Goal: Information Seeking & Learning: Learn about a topic

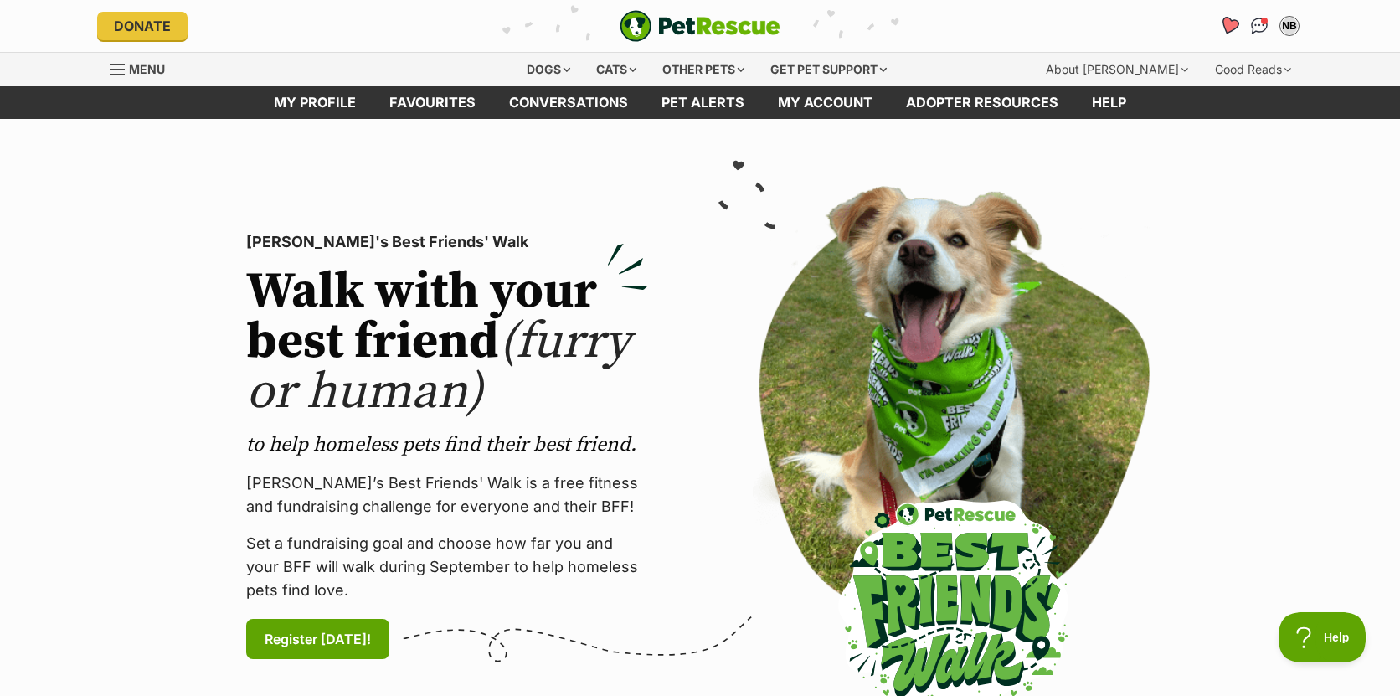
click at [1232, 25] on icon "Favourites" at bounding box center [1229, 25] width 20 height 19
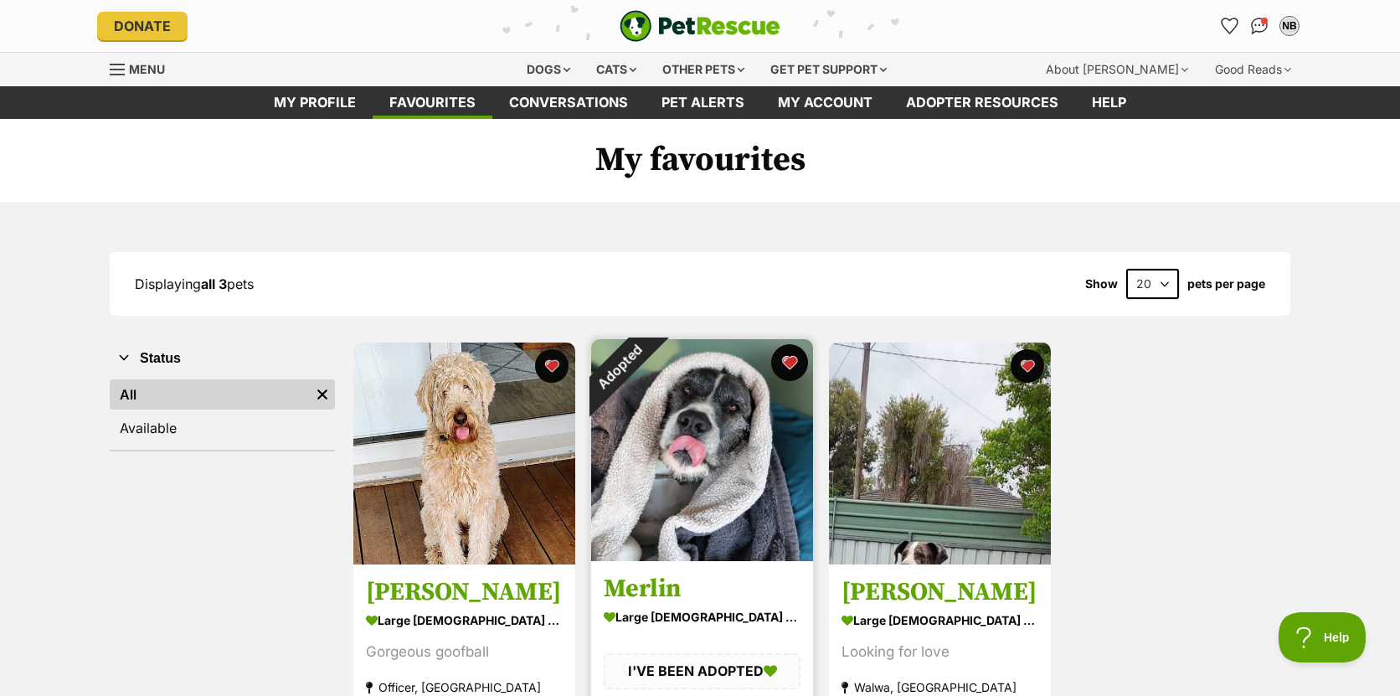
click at [793, 362] on button "favourite" at bounding box center [789, 362] width 37 height 37
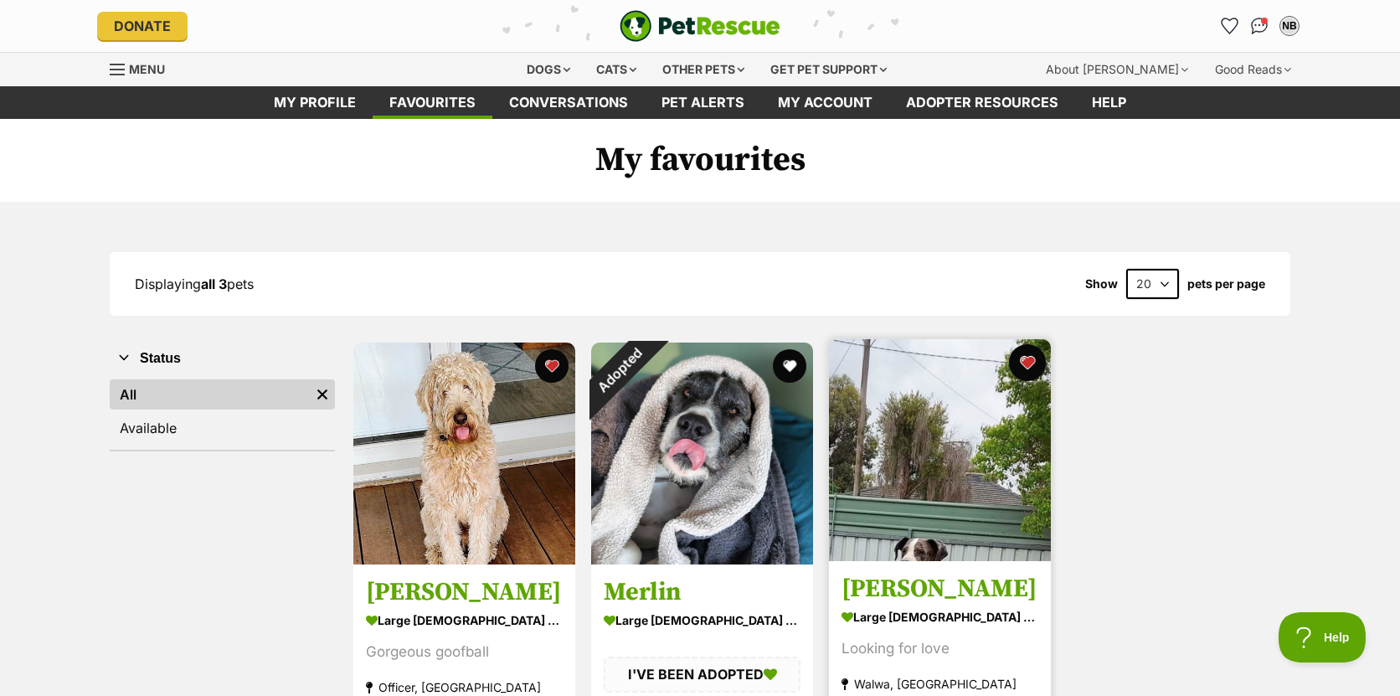
click at [1026, 361] on button "favourite" at bounding box center [1027, 362] width 37 height 37
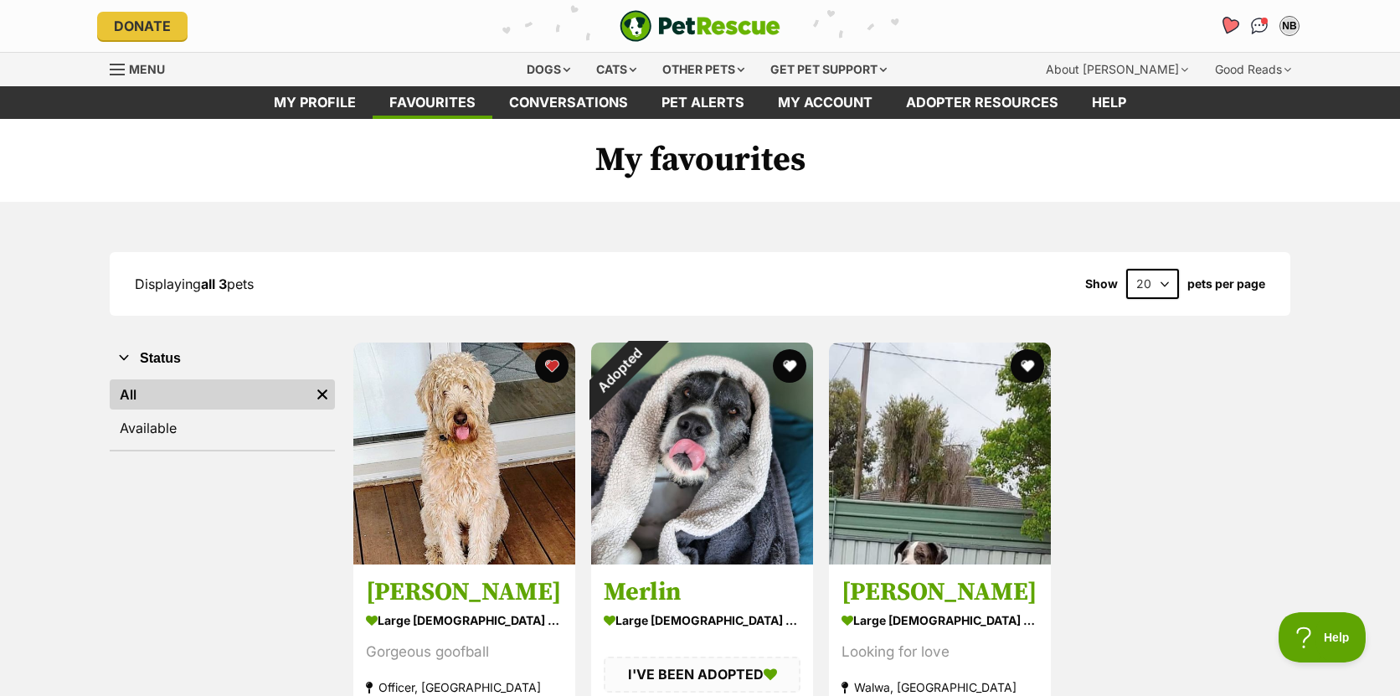
click at [1227, 27] on icon "Favourites" at bounding box center [1229, 25] width 20 height 19
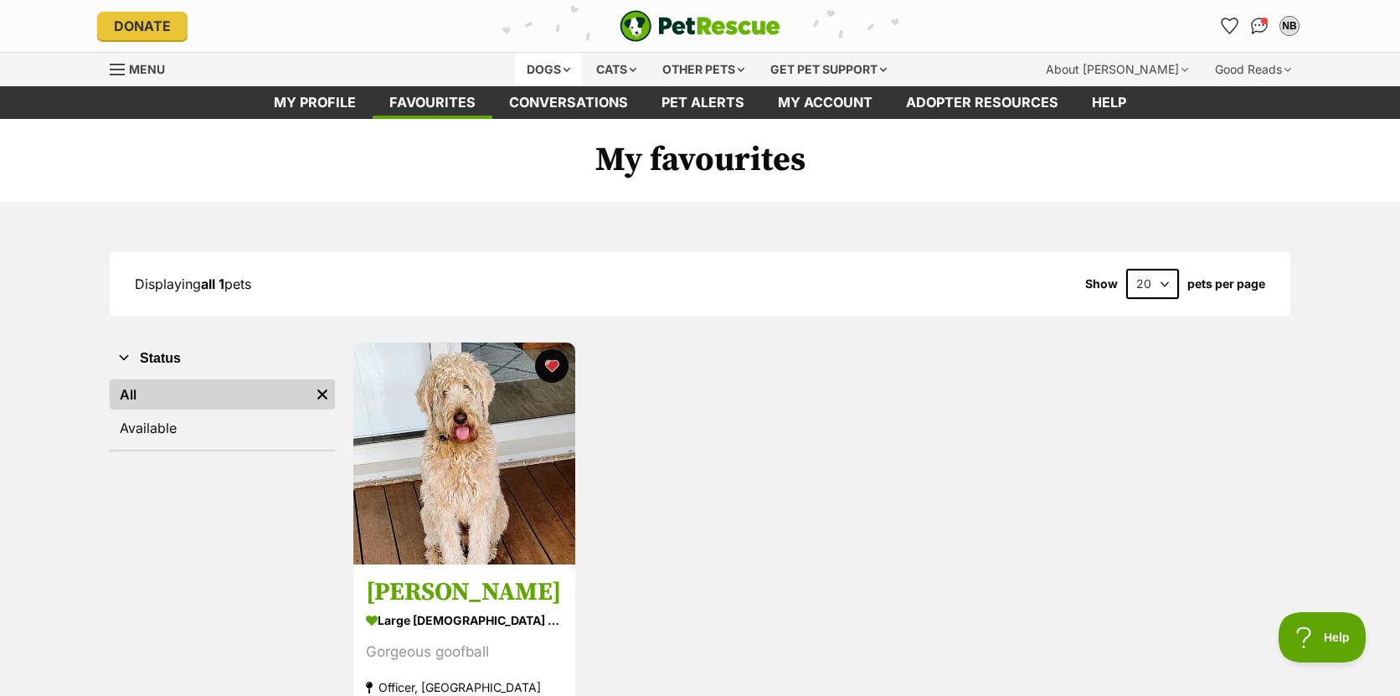
click at [546, 69] on div "Dogs" at bounding box center [548, 69] width 67 height 33
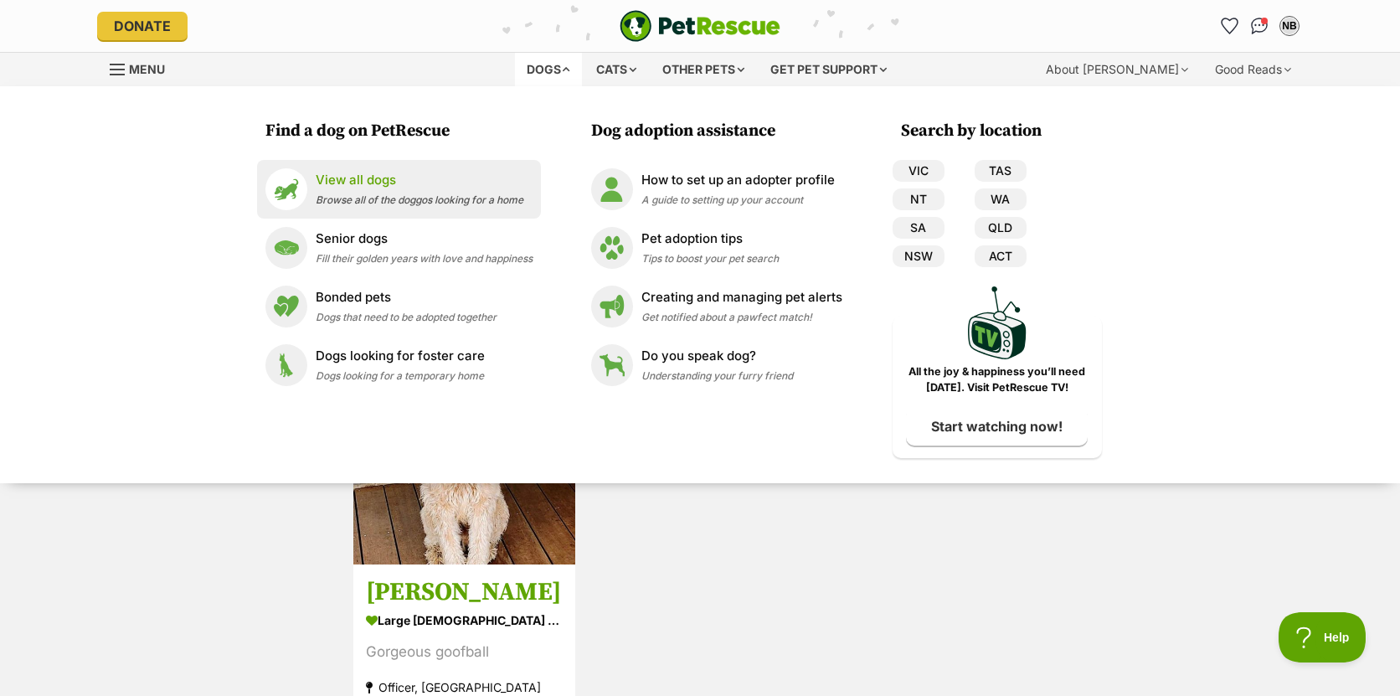
click at [347, 188] on p "View all dogs" at bounding box center [420, 180] width 208 height 19
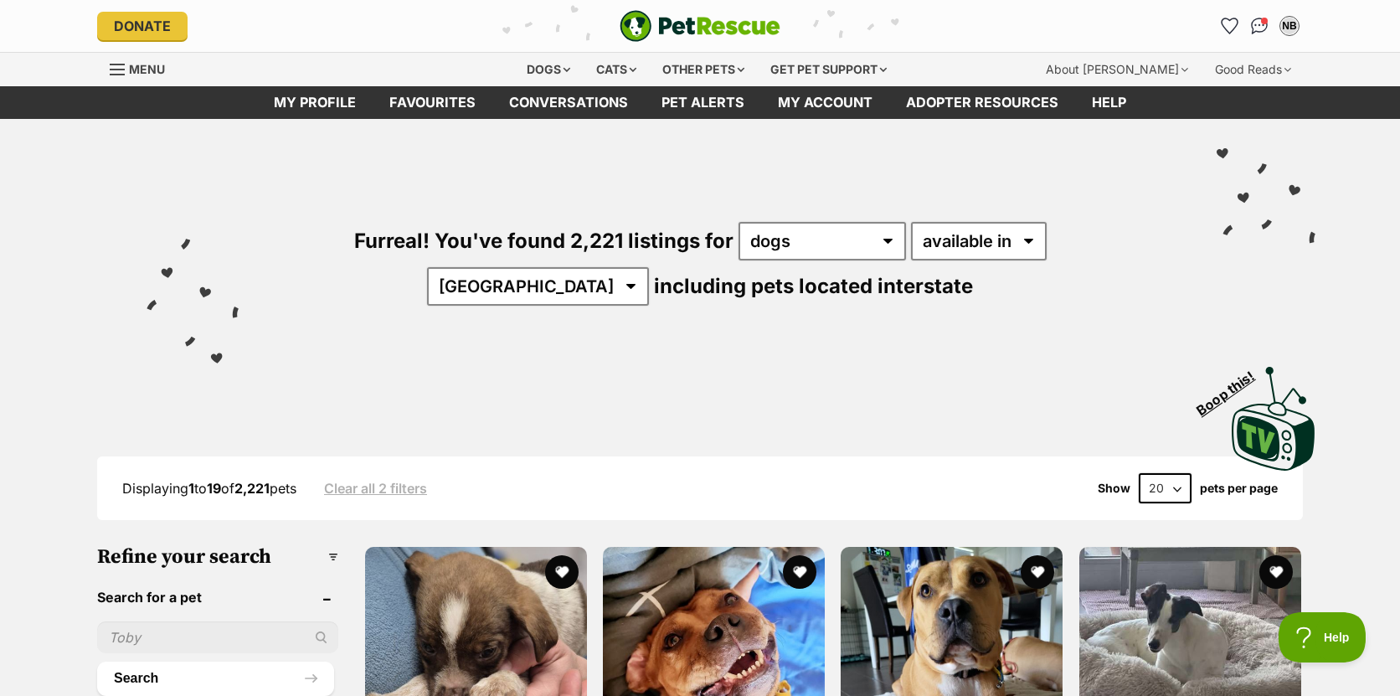
click at [1176, 487] on select "20 40 60" at bounding box center [1164, 488] width 53 height 30
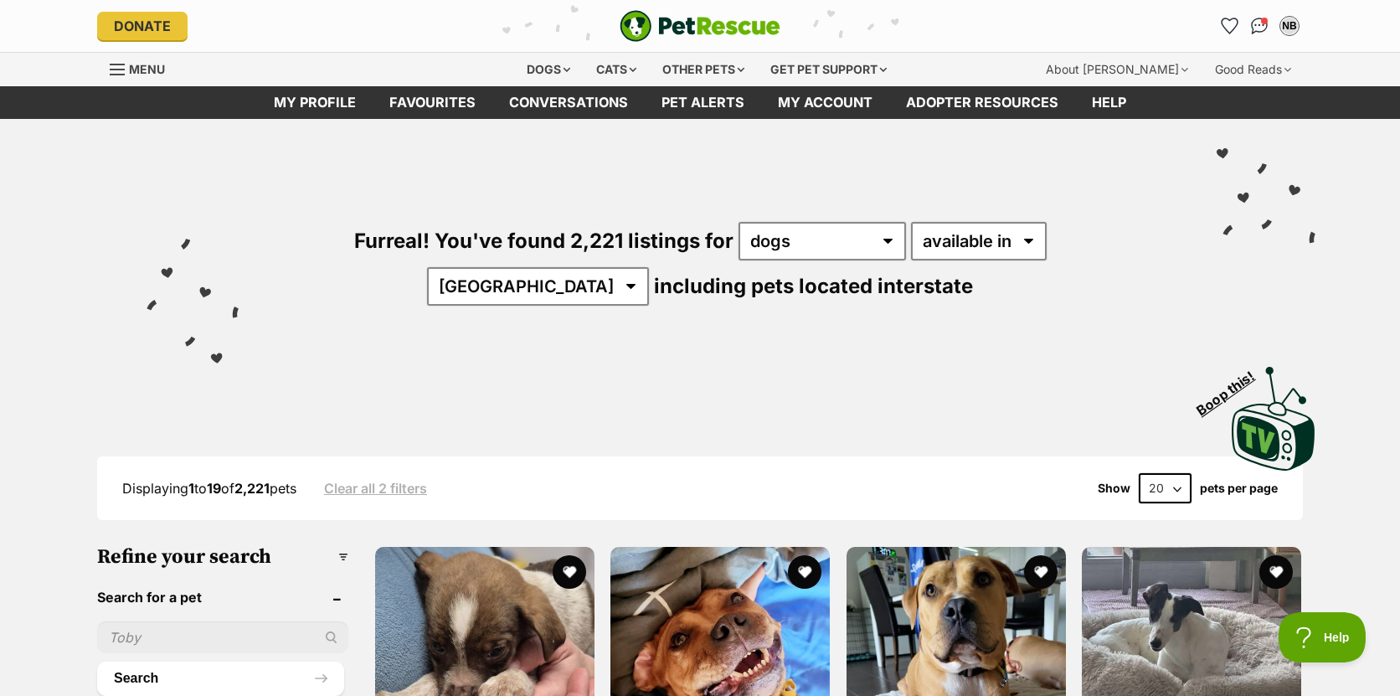
select select "60"
click at [1138, 473] on select "20 40 60" at bounding box center [1164, 488] width 53 height 30
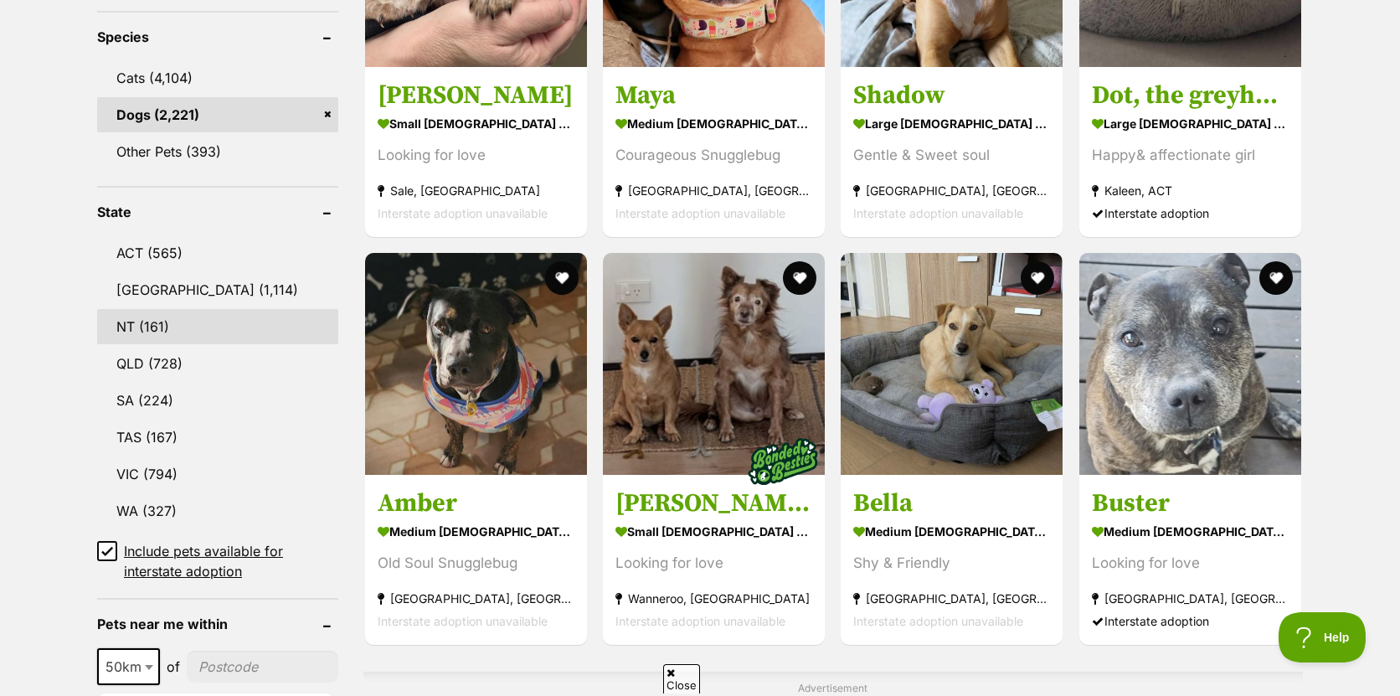
scroll to position [760, 0]
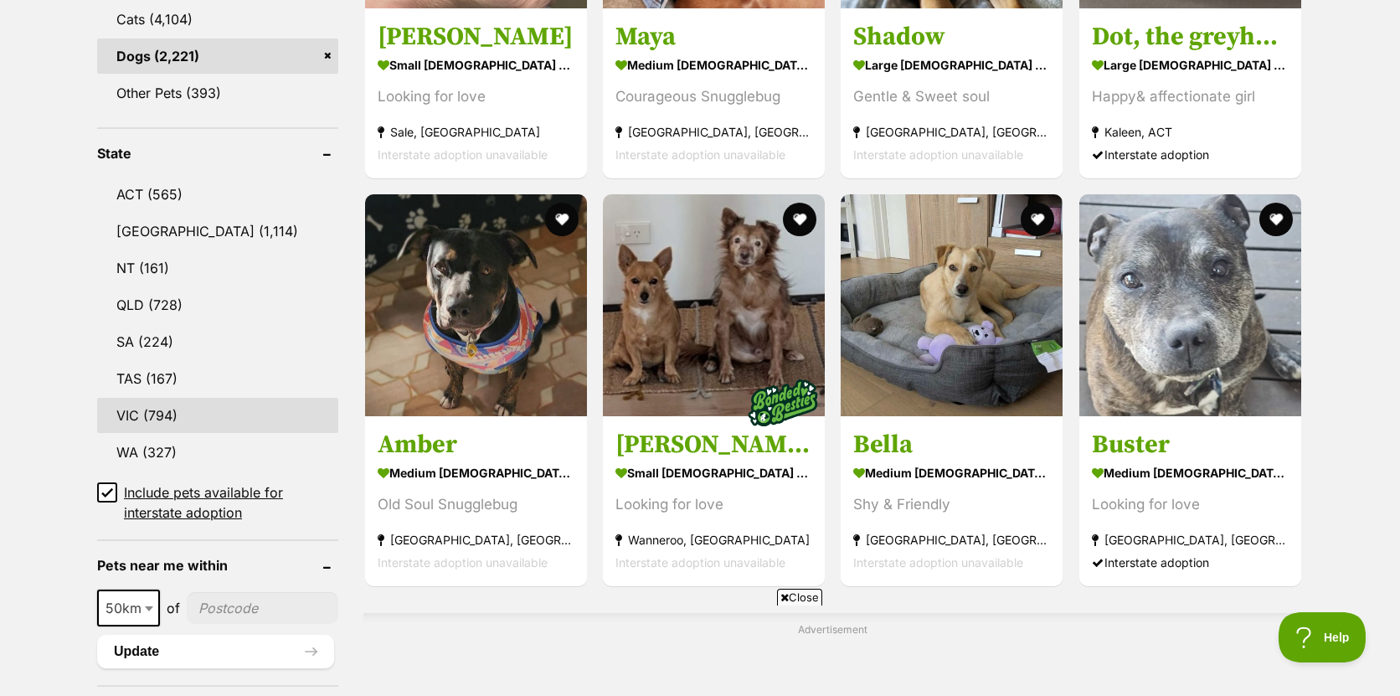
click at [158, 413] on link "VIC (794)" at bounding box center [217, 415] width 241 height 35
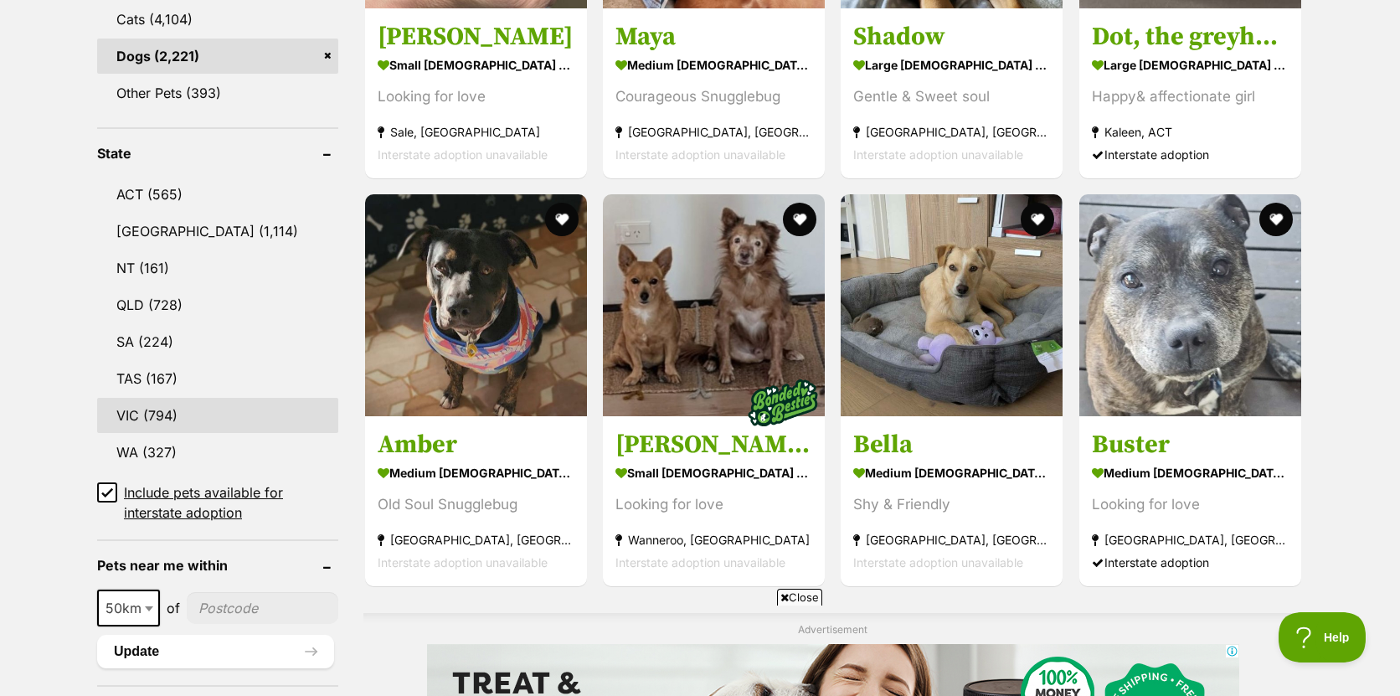
scroll to position [0, 0]
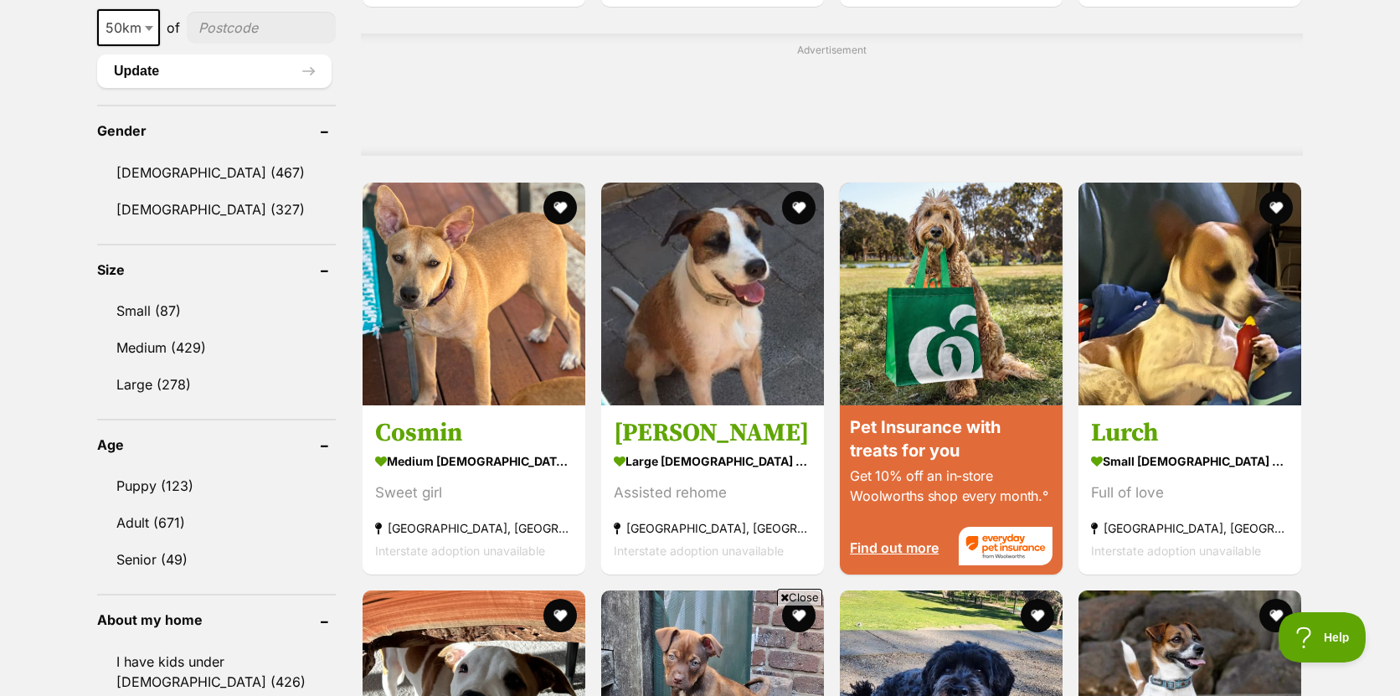
scroll to position [1337, 0]
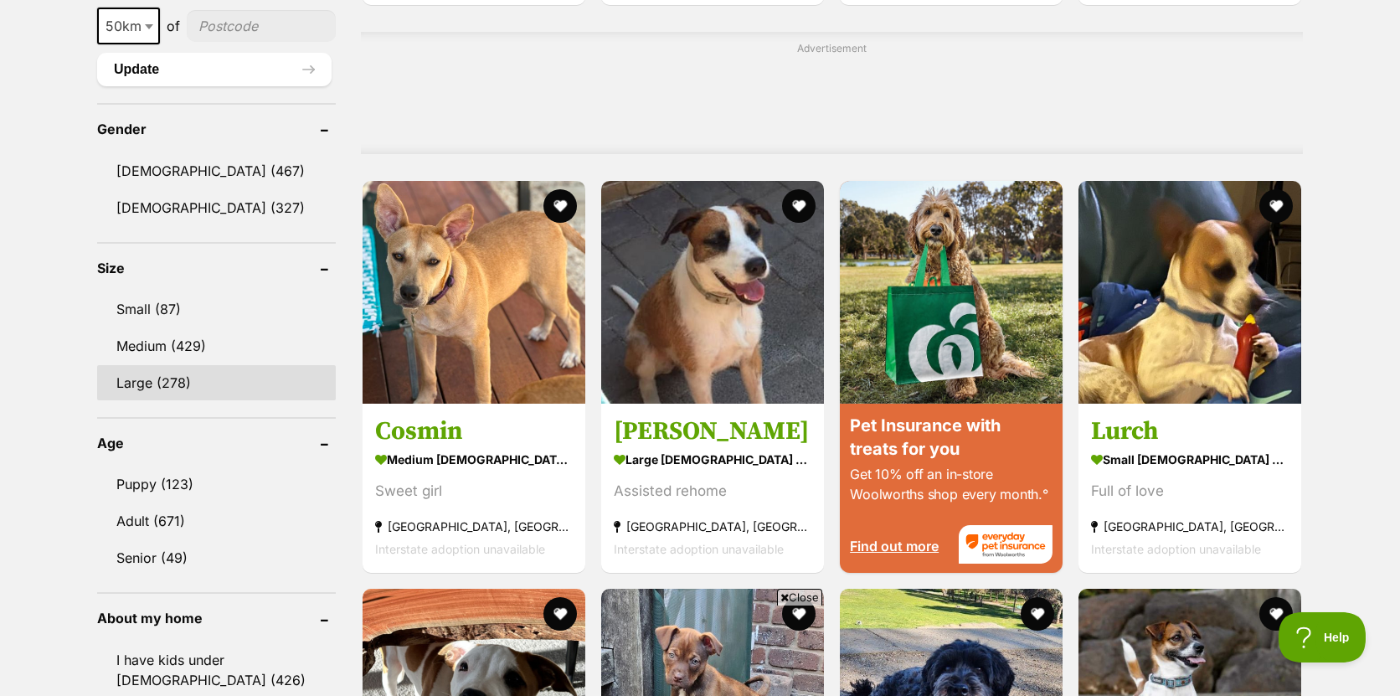
click at [165, 384] on link "Large (278)" at bounding box center [216, 382] width 239 height 35
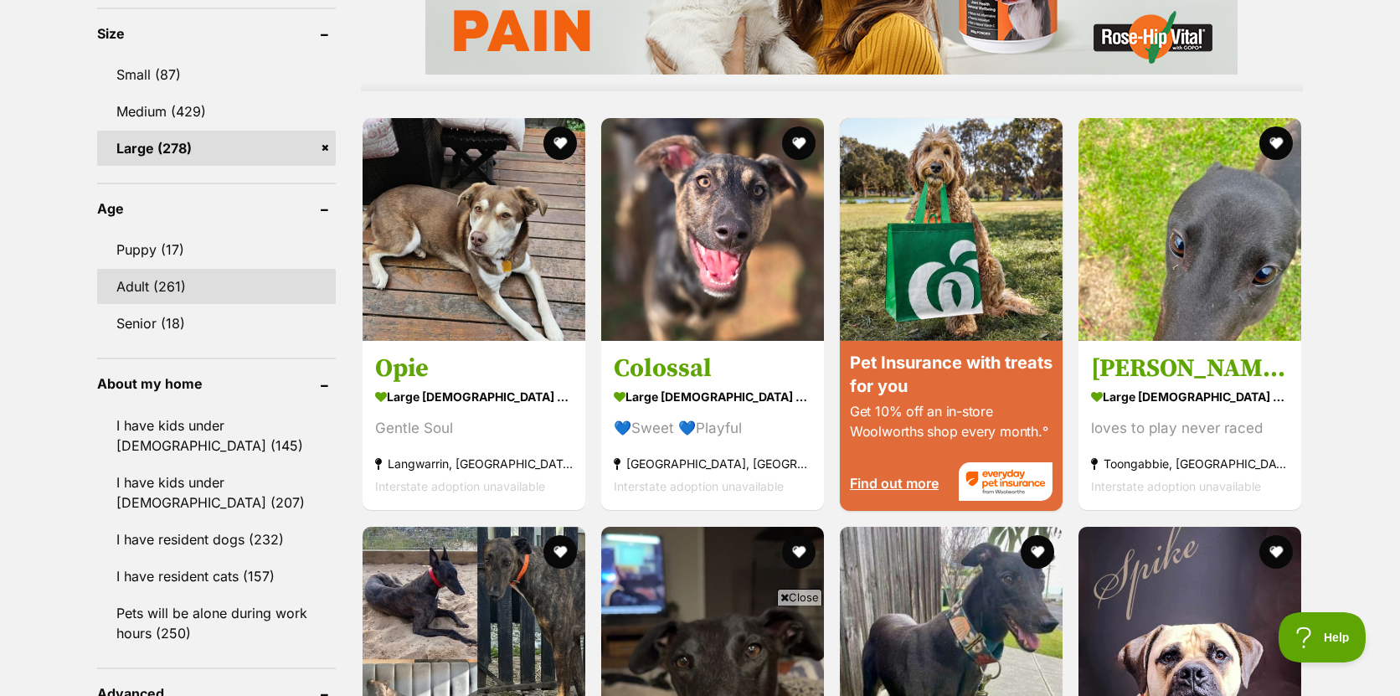
click at [154, 280] on link "Adult (261)" at bounding box center [216, 286] width 239 height 35
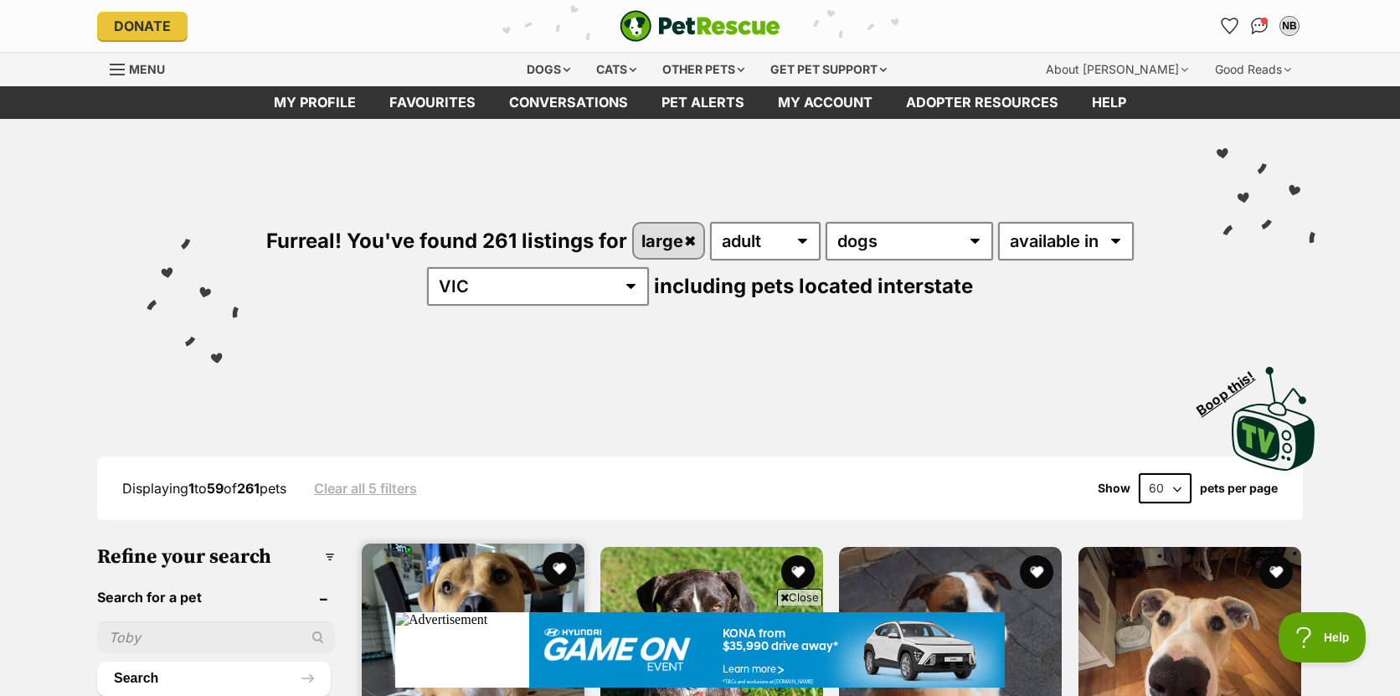
scroll to position [500, 0]
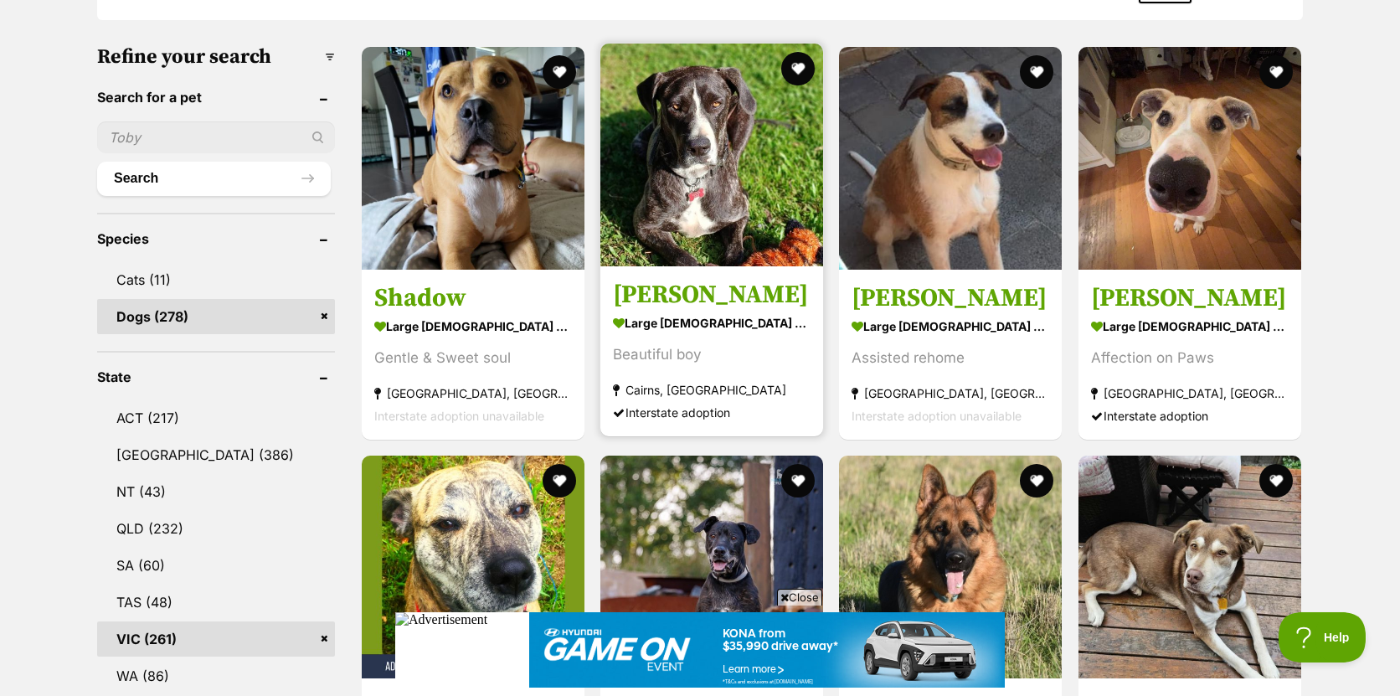
click at [728, 159] on img at bounding box center [711, 155] width 223 height 223
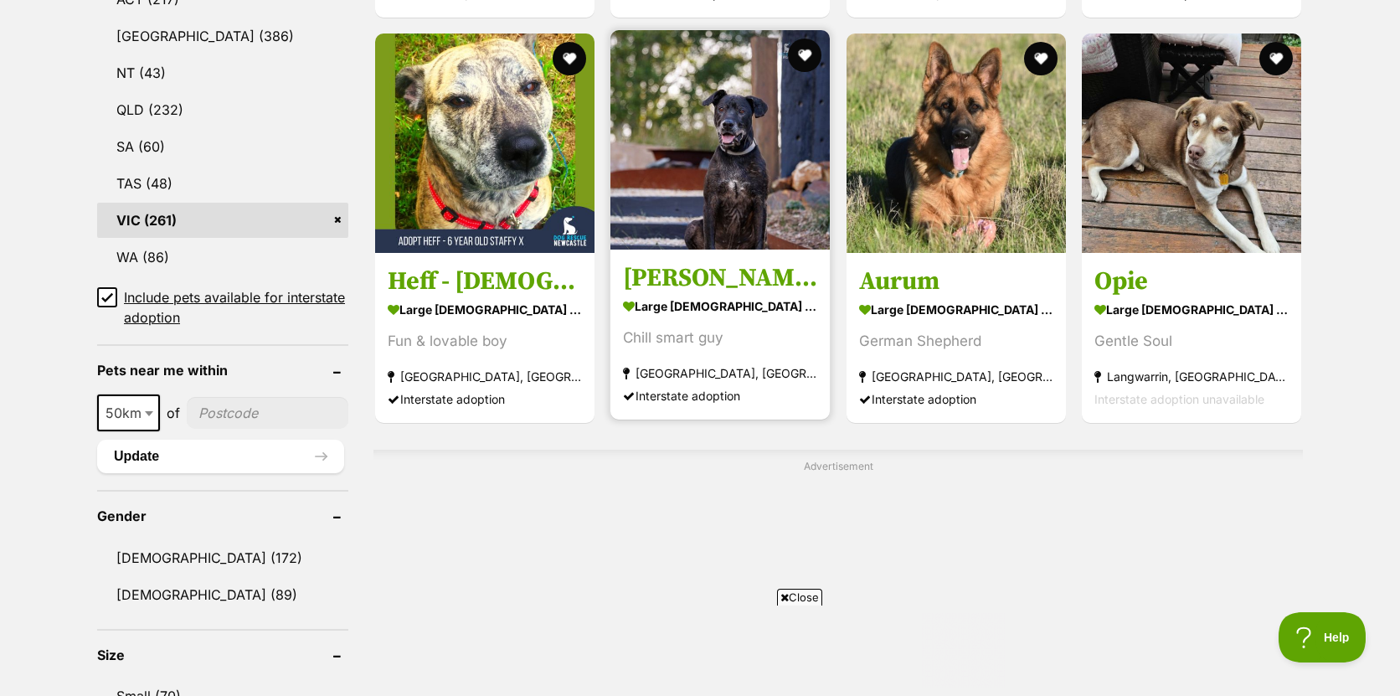
click at [741, 183] on img at bounding box center [719, 139] width 219 height 219
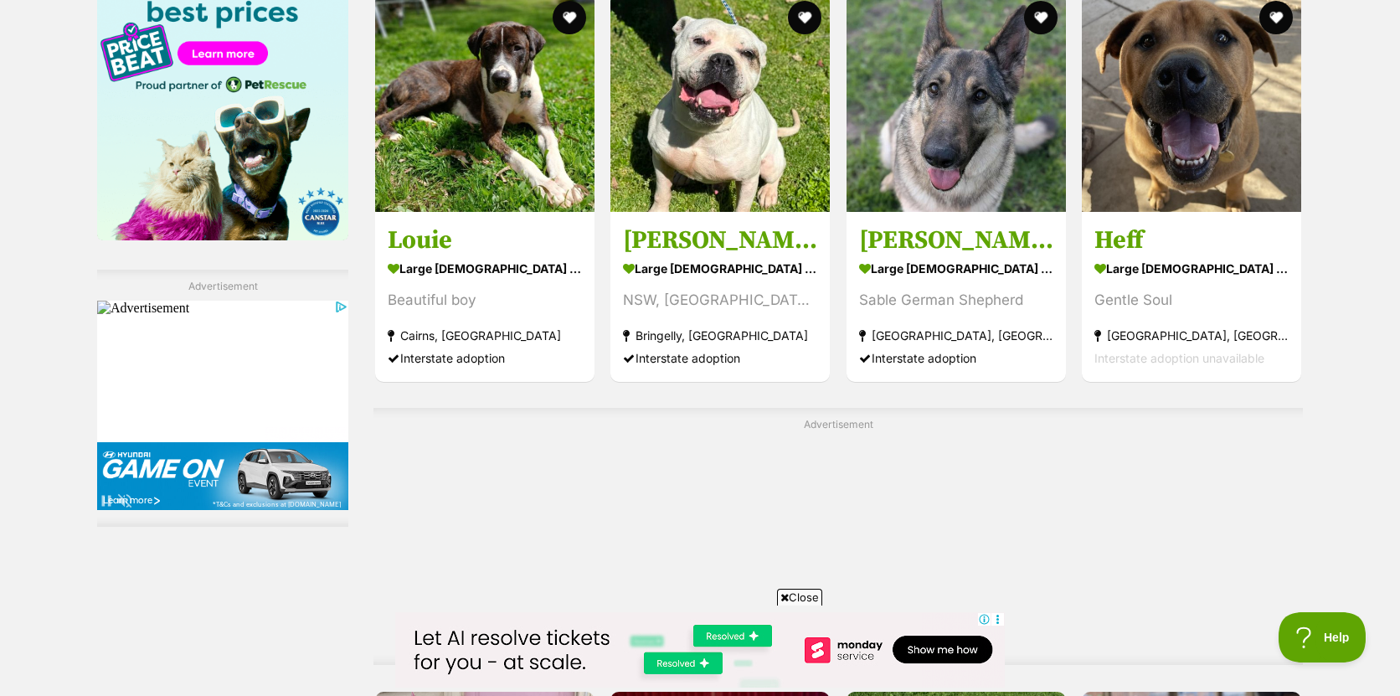
scroll to position [2644, 0]
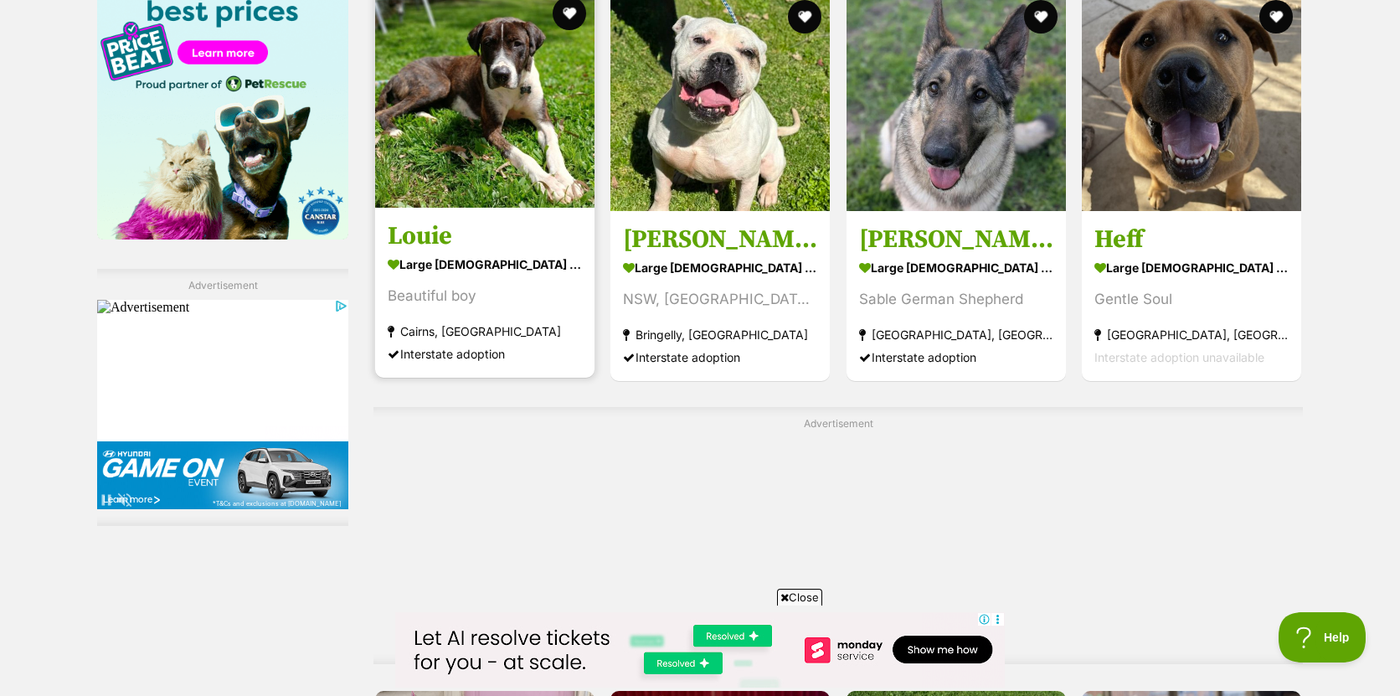
click at [485, 100] on img at bounding box center [484, 97] width 219 height 219
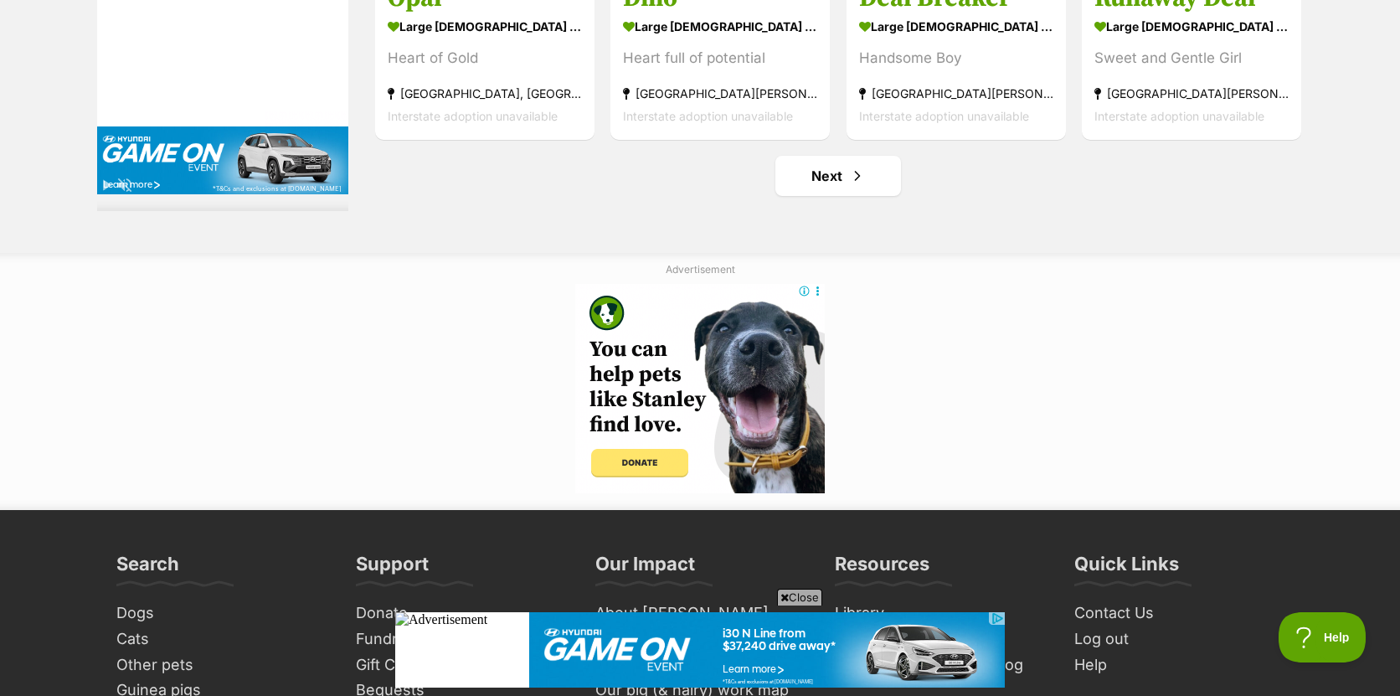
scroll to position [8973, 0]
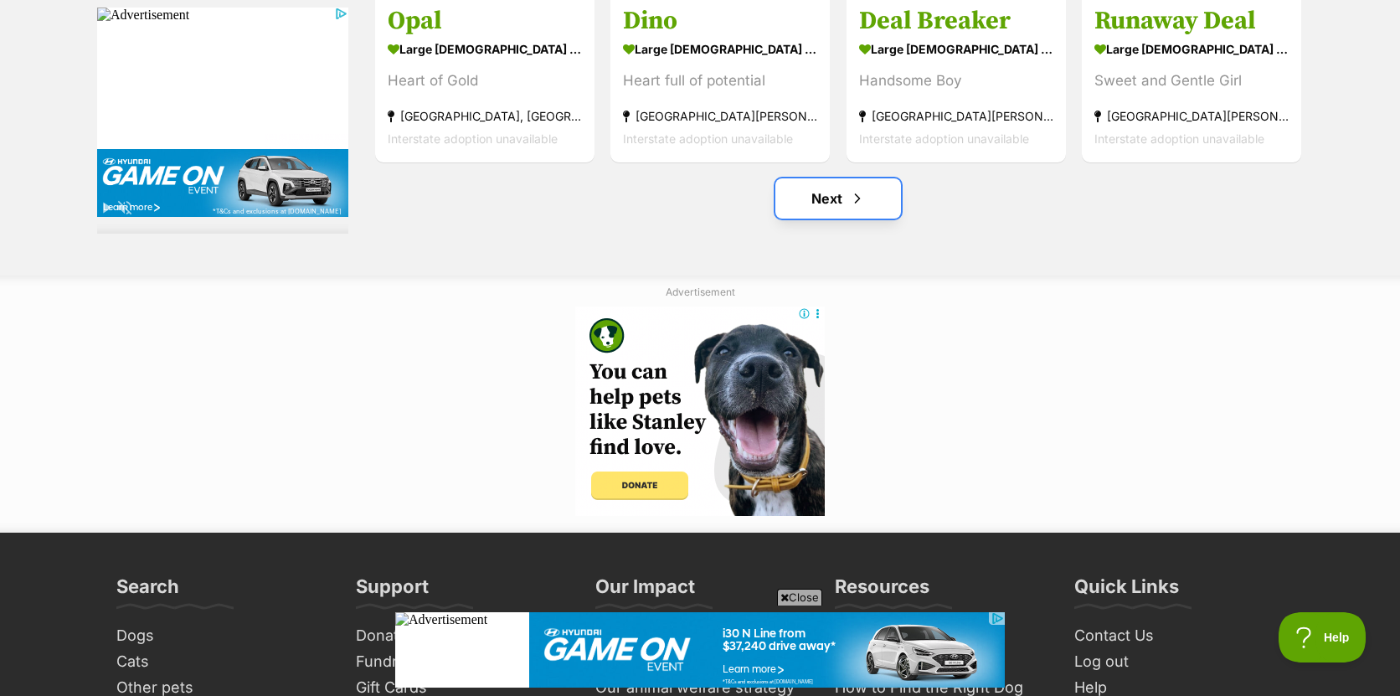
click at [811, 205] on link "Next" at bounding box center [838, 198] width 126 height 40
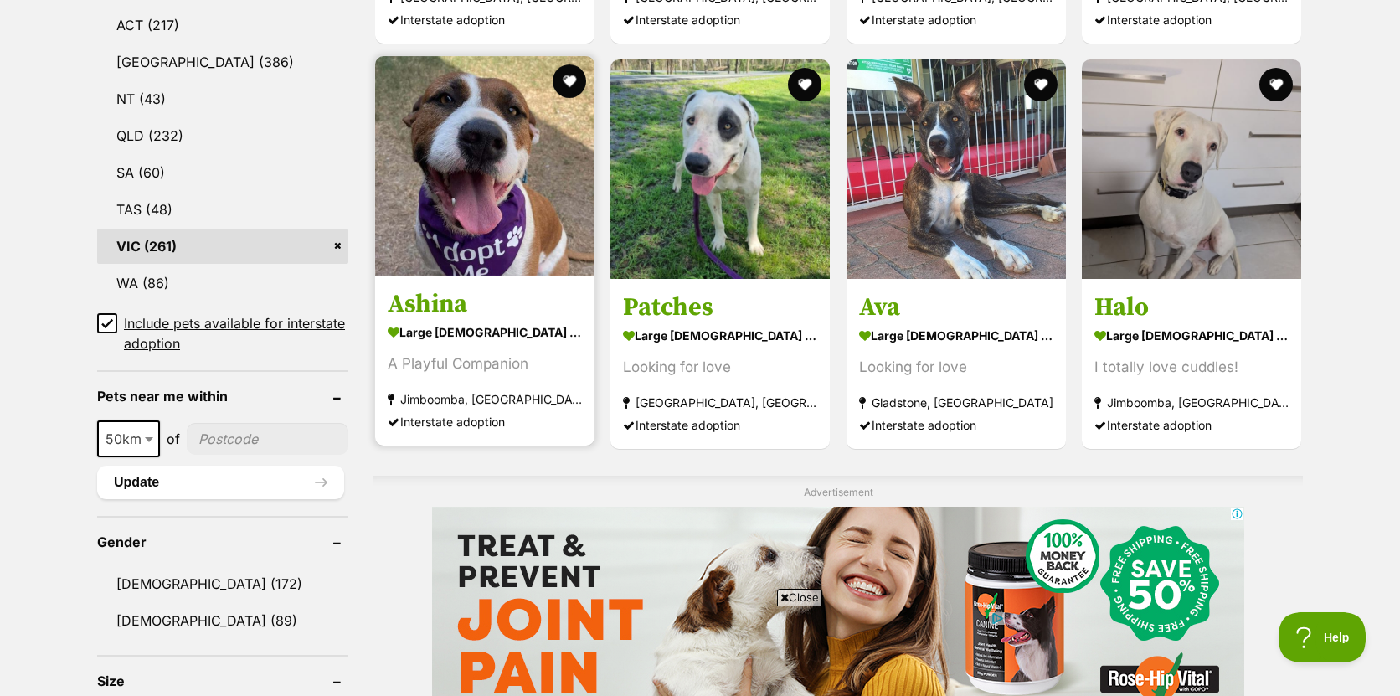
click at [527, 197] on img at bounding box center [484, 165] width 219 height 219
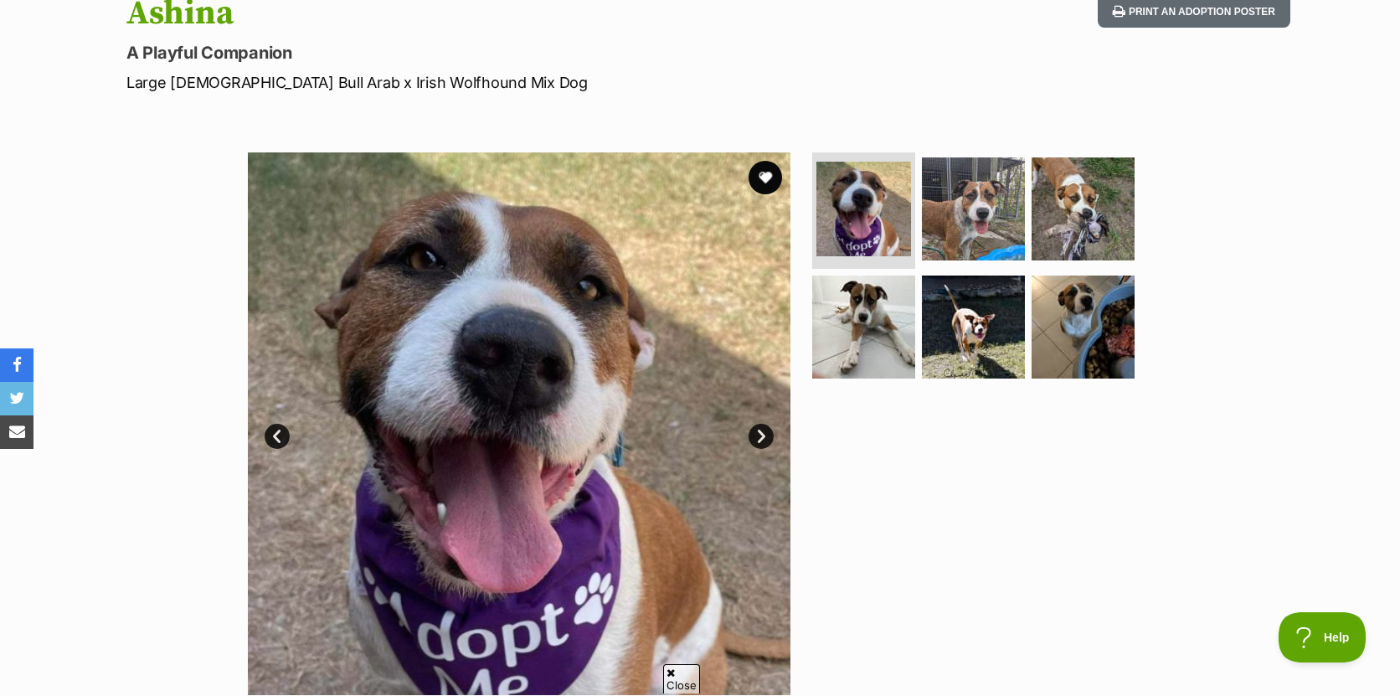
click at [760, 434] on link "Next" at bounding box center [760, 436] width 25 height 25
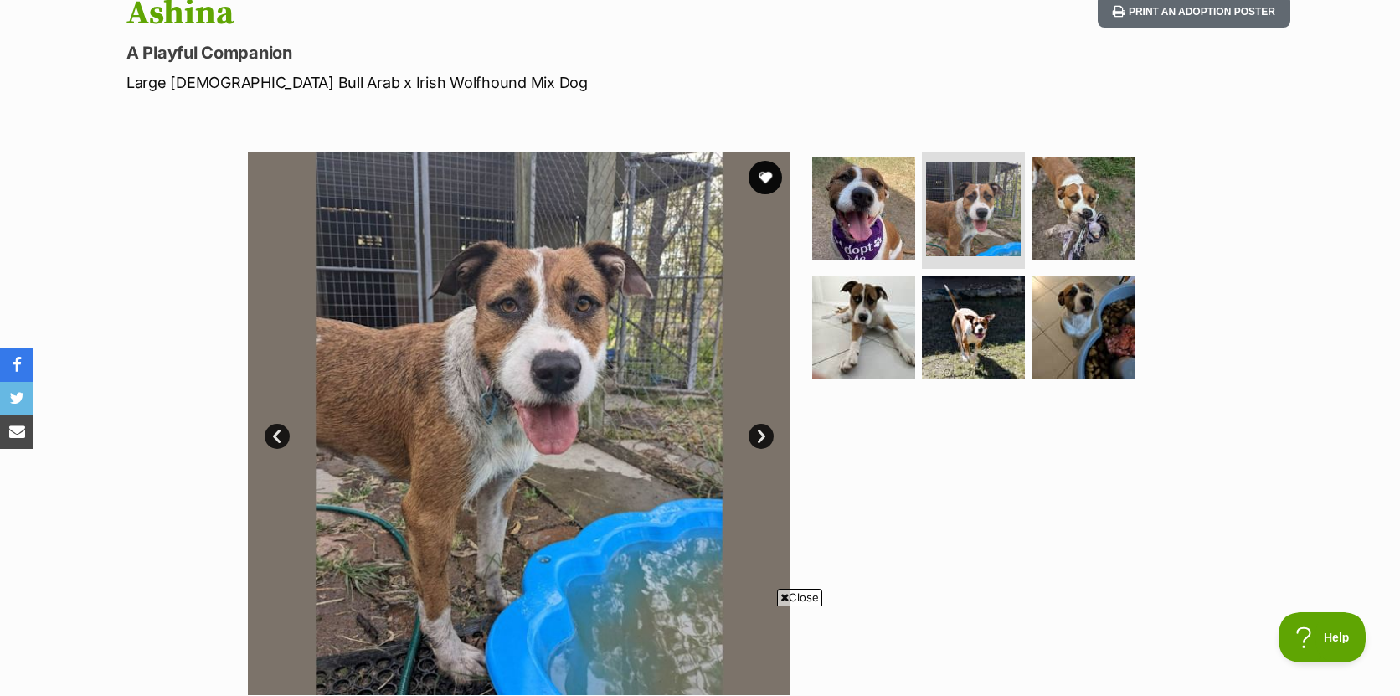
click at [760, 434] on link "Next" at bounding box center [760, 436] width 25 height 25
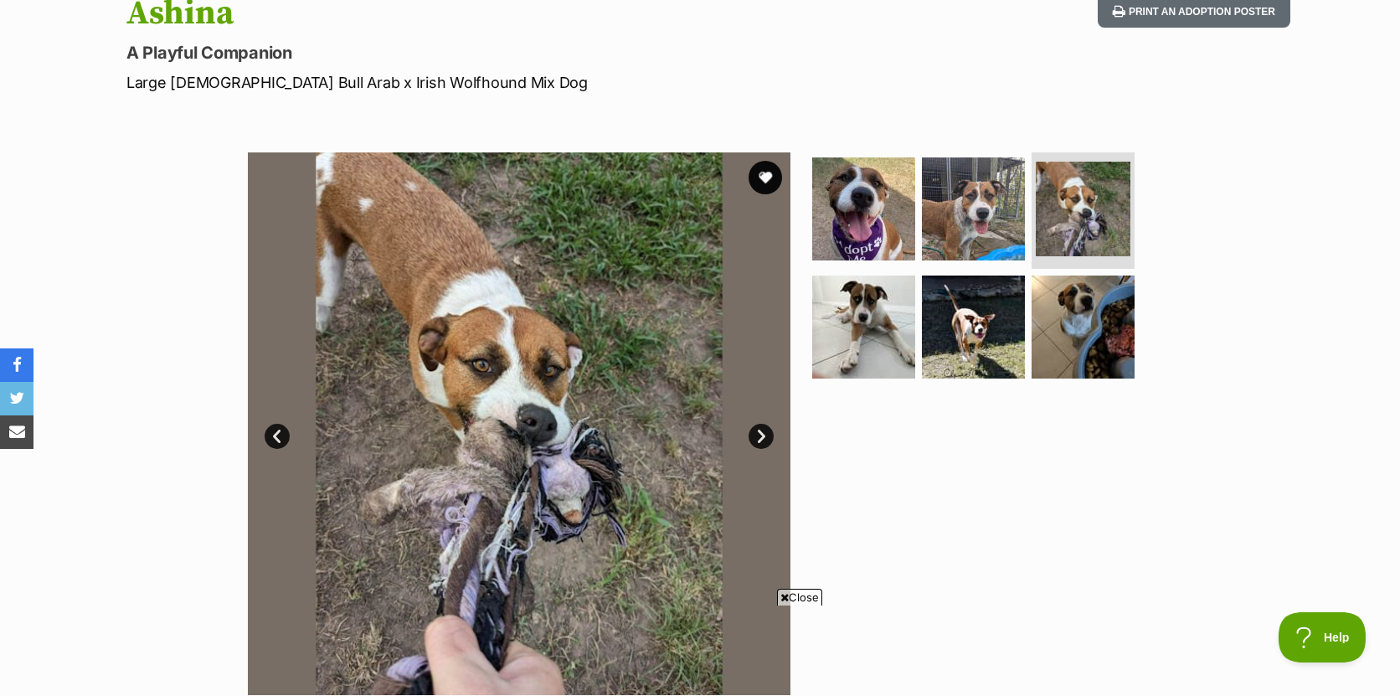
click at [760, 434] on link "Next" at bounding box center [760, 436] width 25 height 25
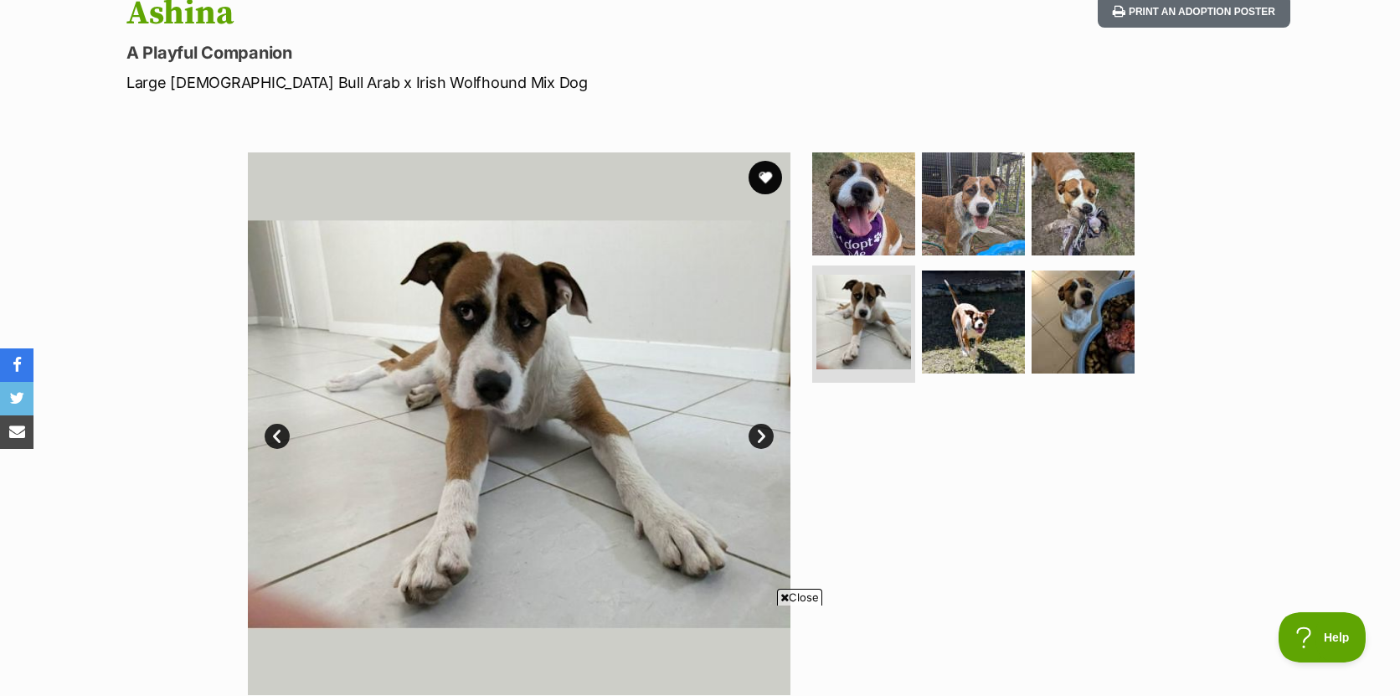
click at [759, 437] on link "Next" at bounding box center [760, 436] width 25 height 25
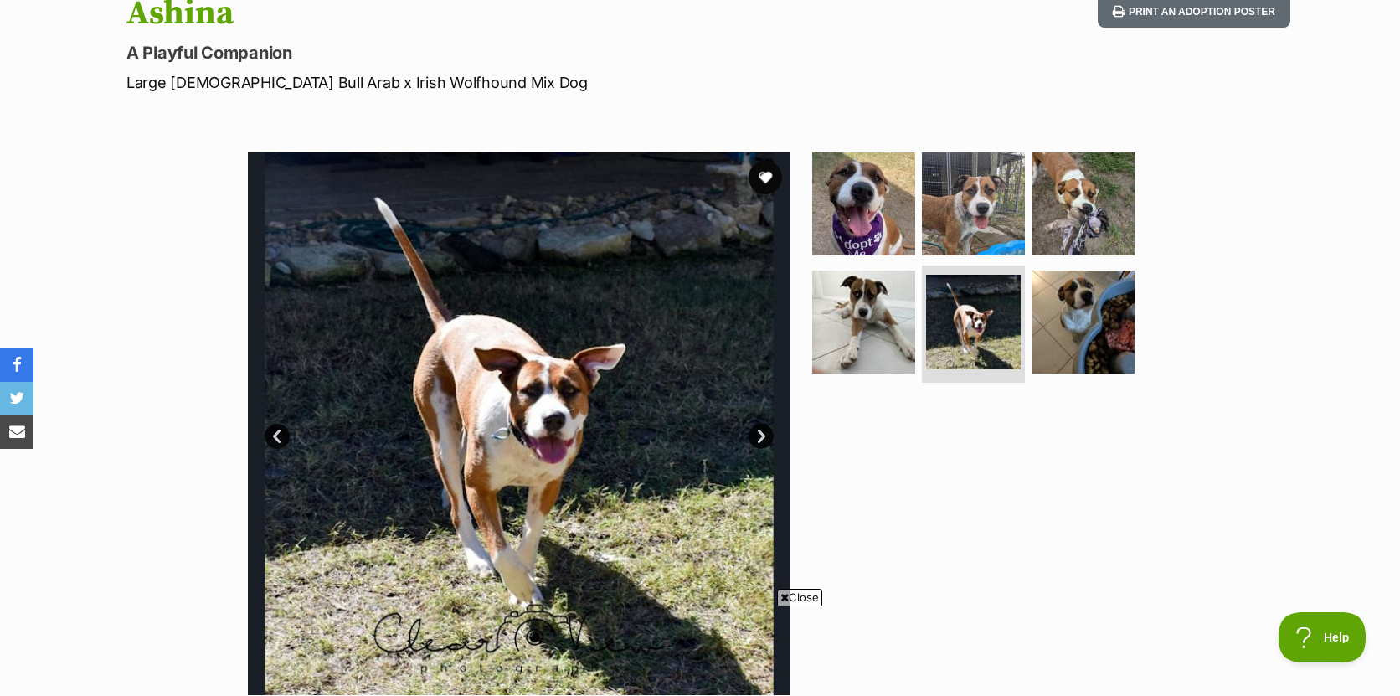
click at [759, 437] on link "Next" at bounding box center [760, 436] width 25 height 25
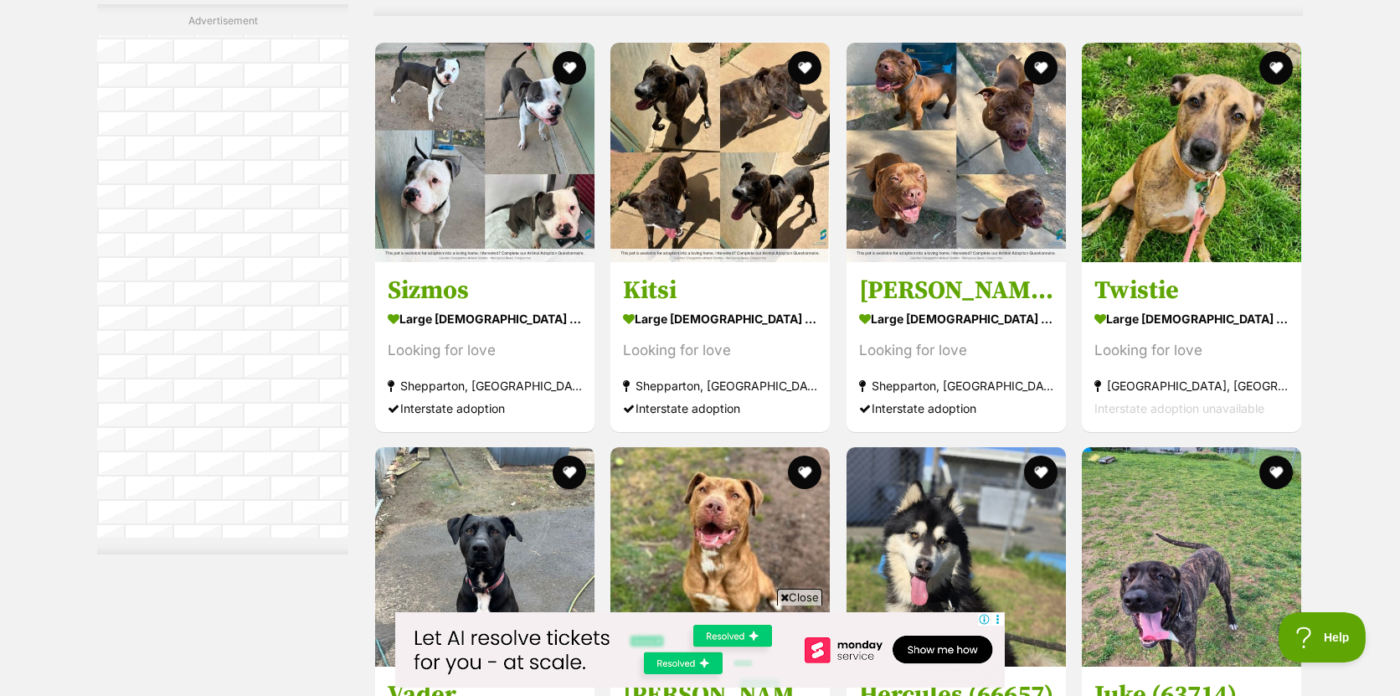
scroll to position [3857, 0]
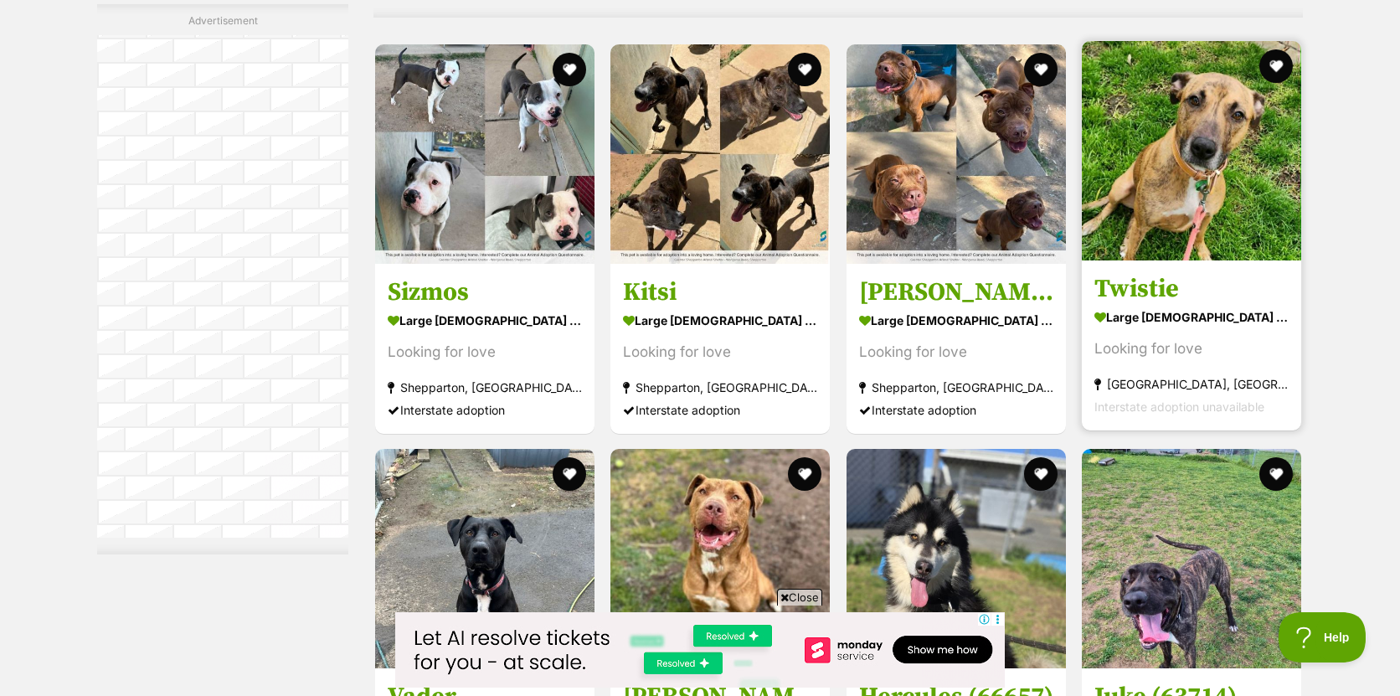
click at [1184, 105] on img at bounding box center [1191, 150] width 219 height 219
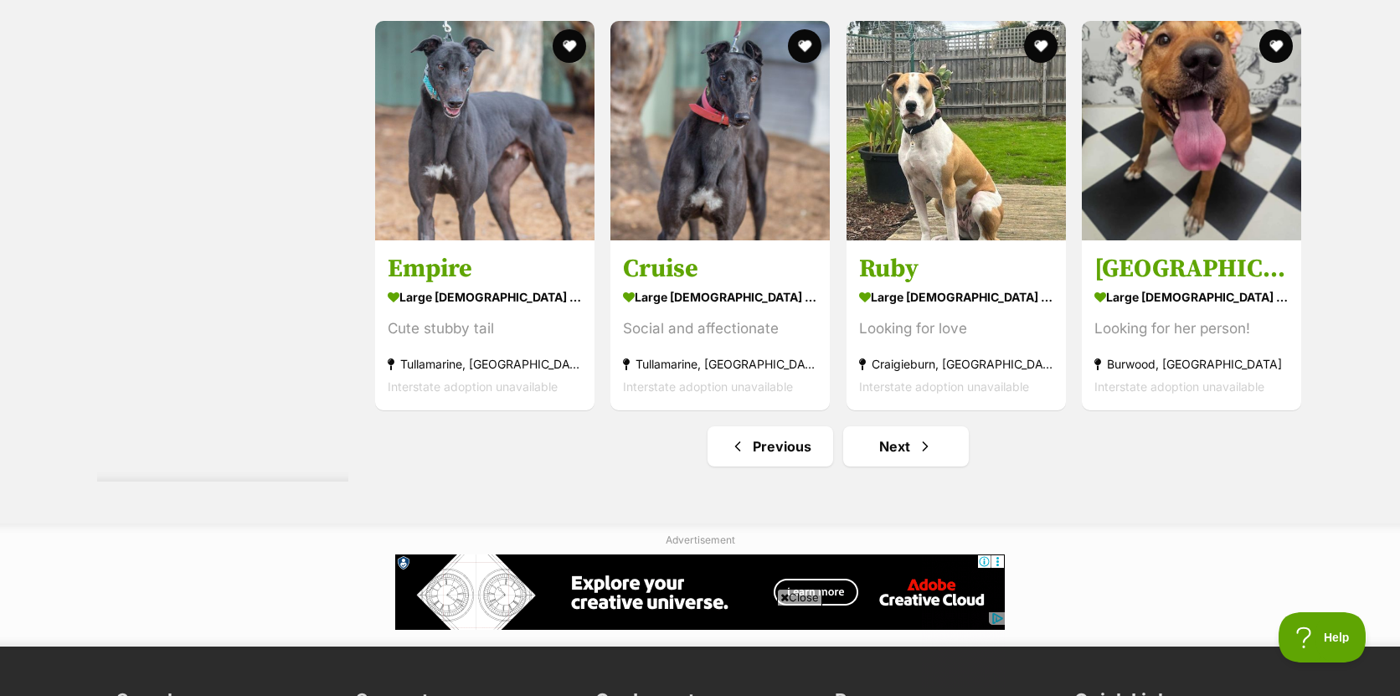
scroll to position [8194, 0]
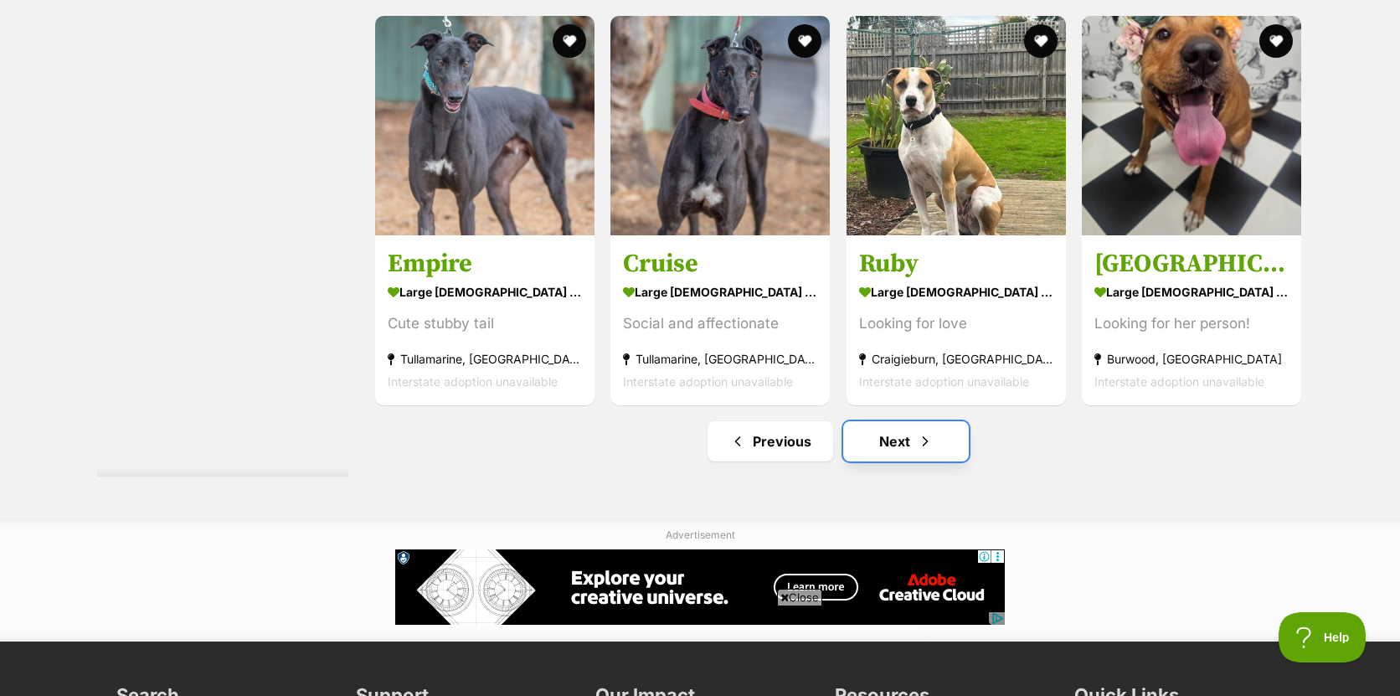
click at [903, 429] on link "Next" at bounding box center [906, 441] width 126 height 40
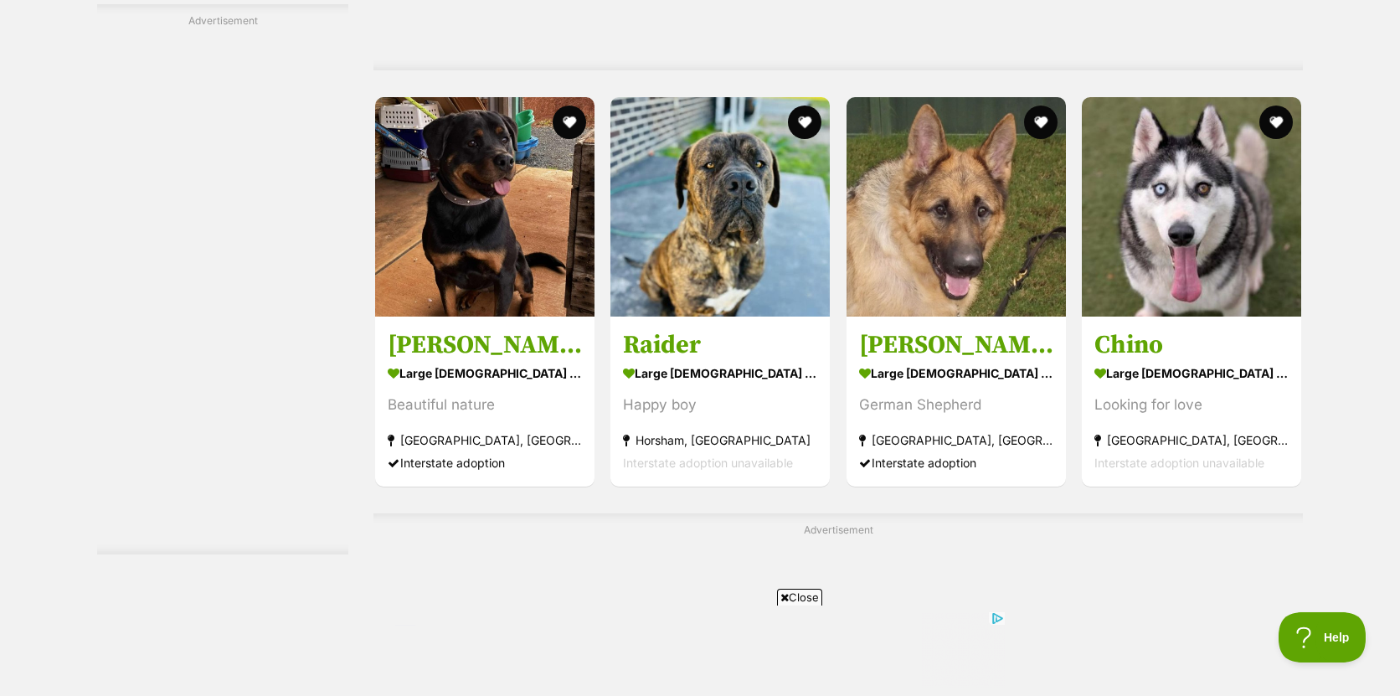
scroll to position [3383, 0]
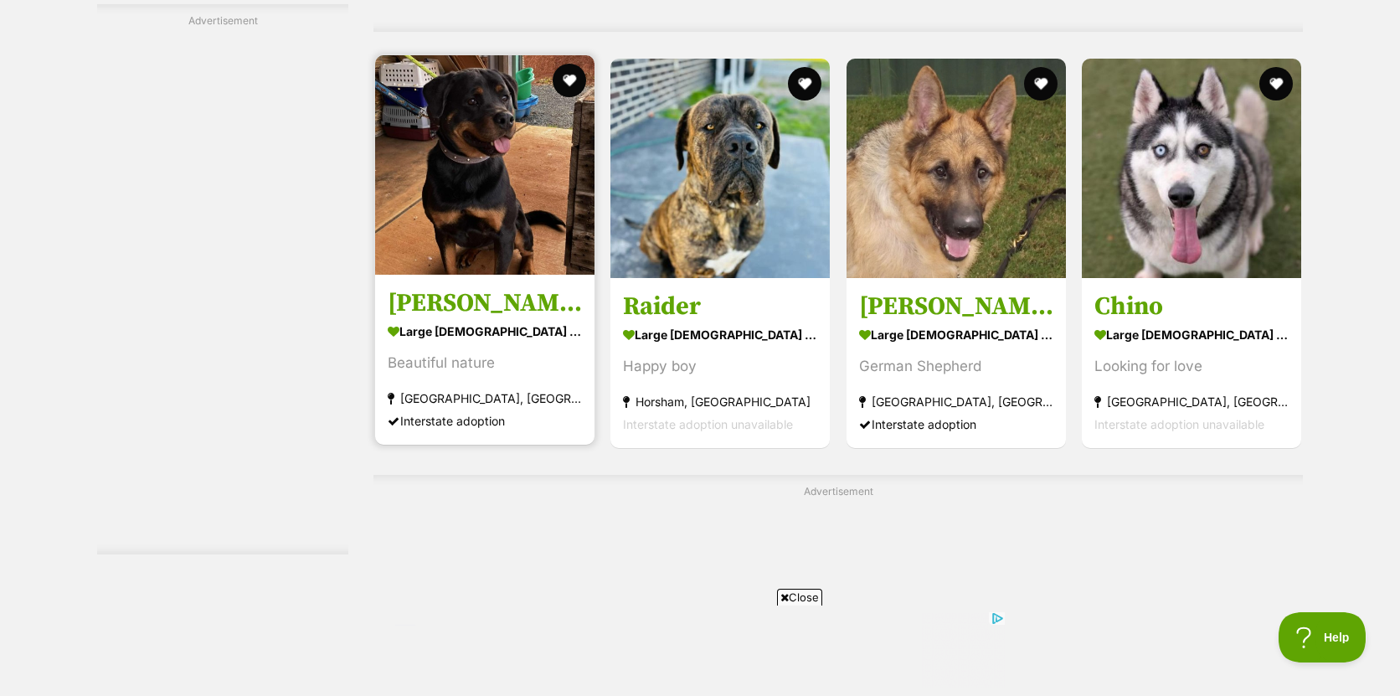
click at [478, 194] on img at bounding box center [484, 164] width 219 height 219
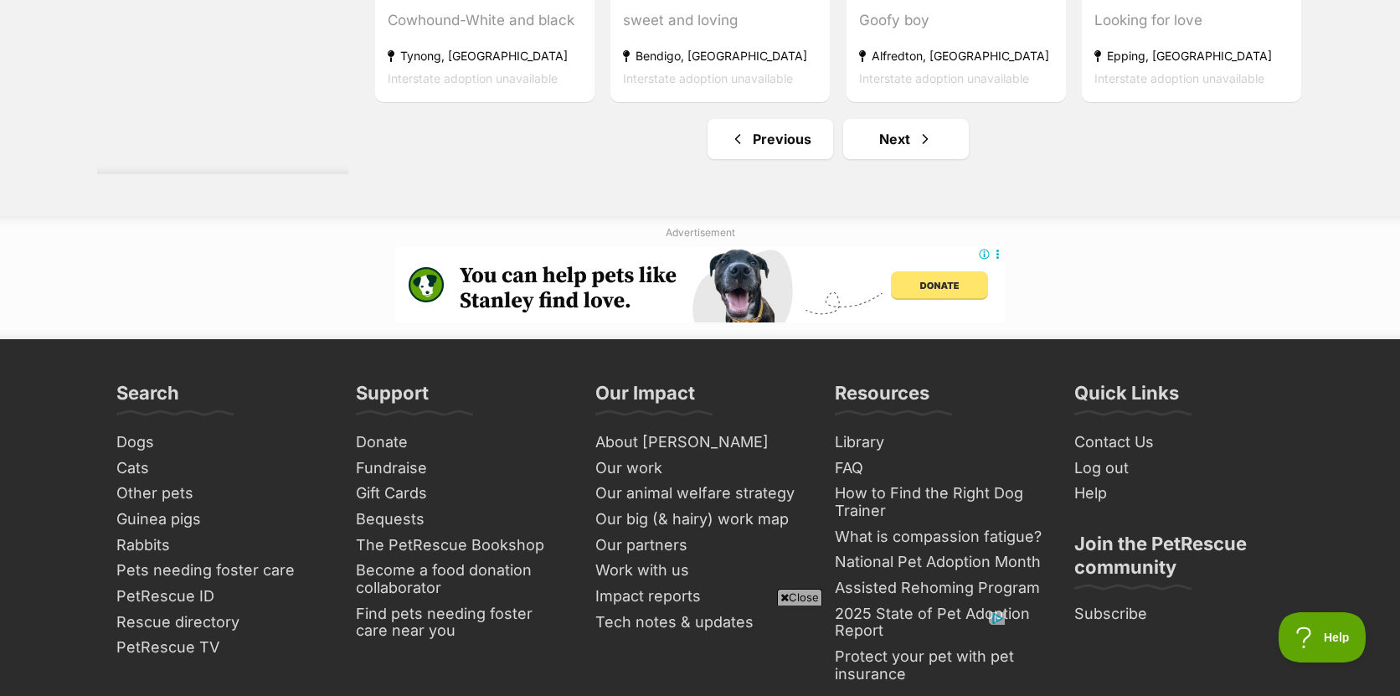
scroll to position [9152, 0]
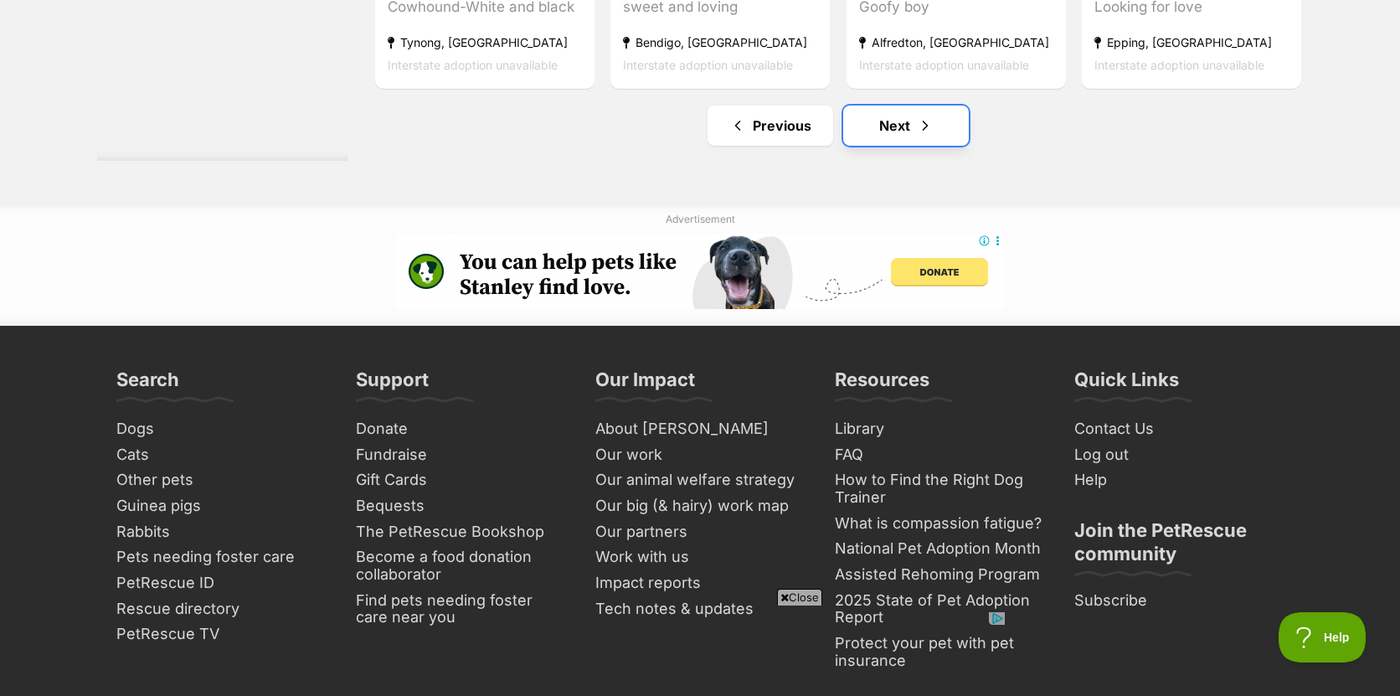
click at [902, 118] on link "Next" at bounding box center [906, 125] width 126 height 40
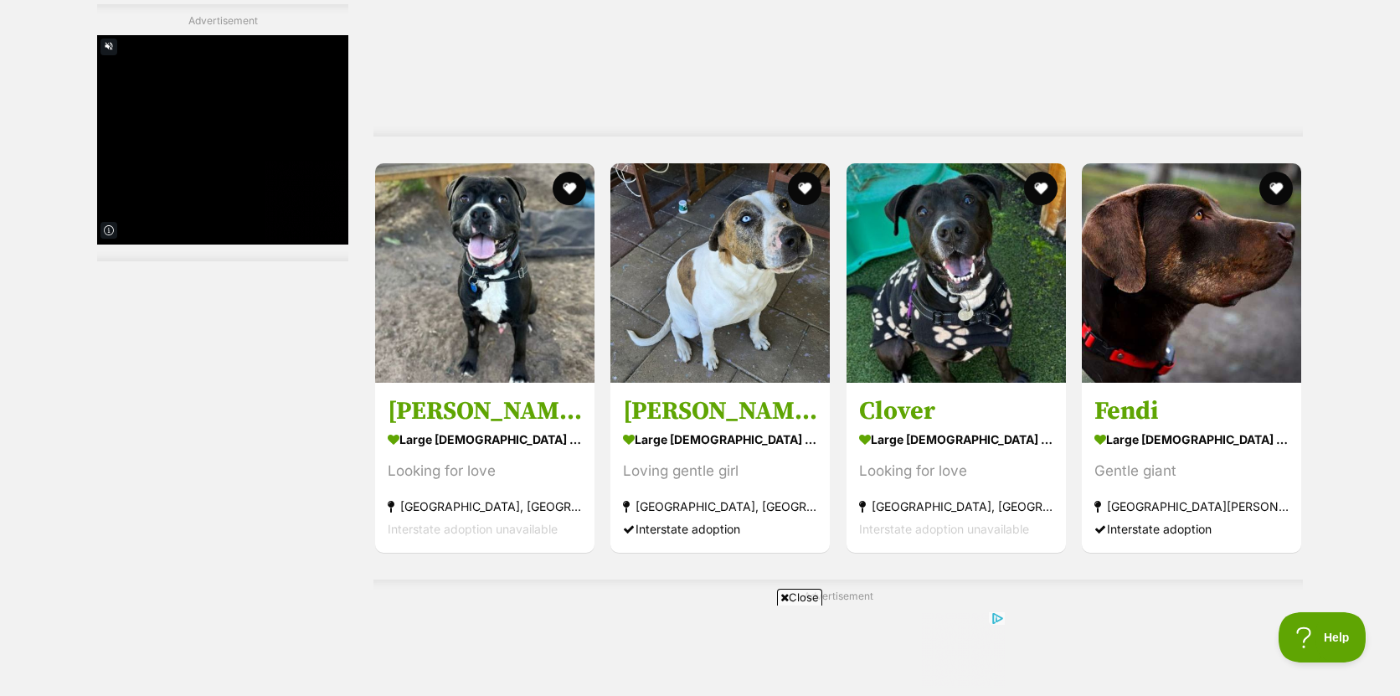
scroll to position [3177, 0]
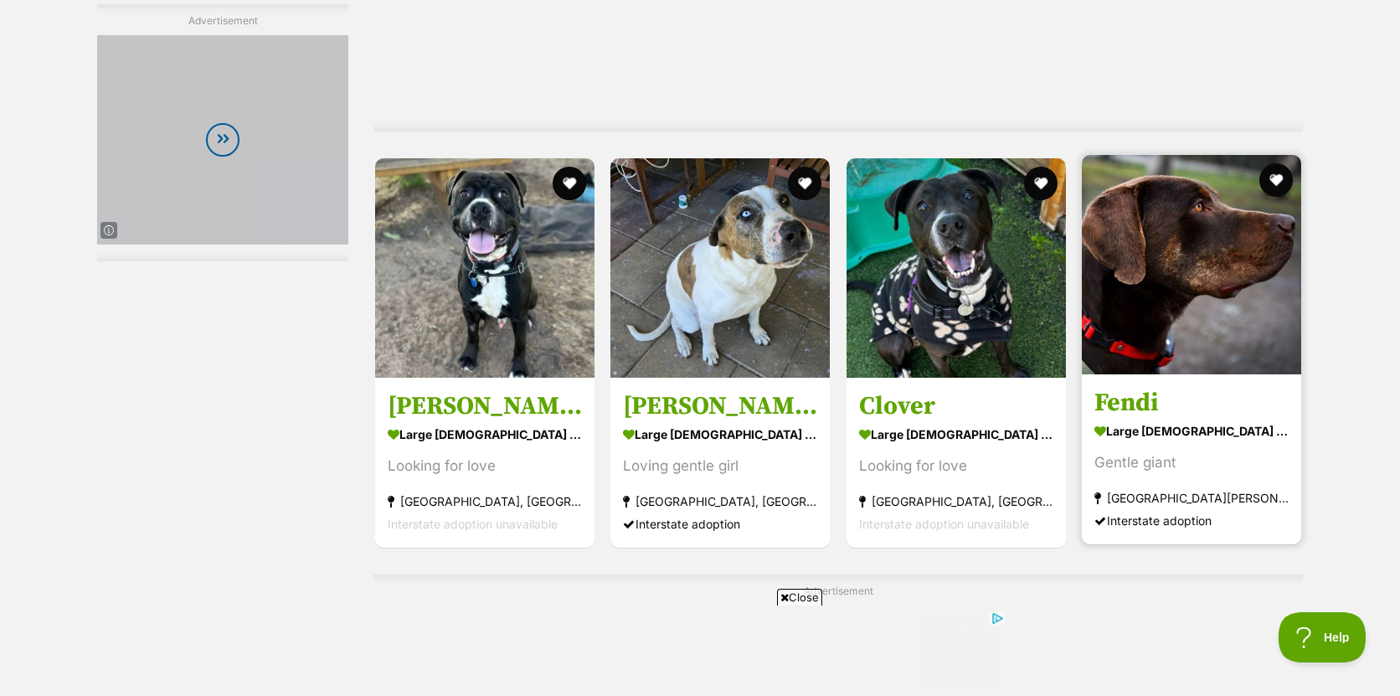
click at [1200, 284] on img at bounding box center [1191, 264] width 219 height 219
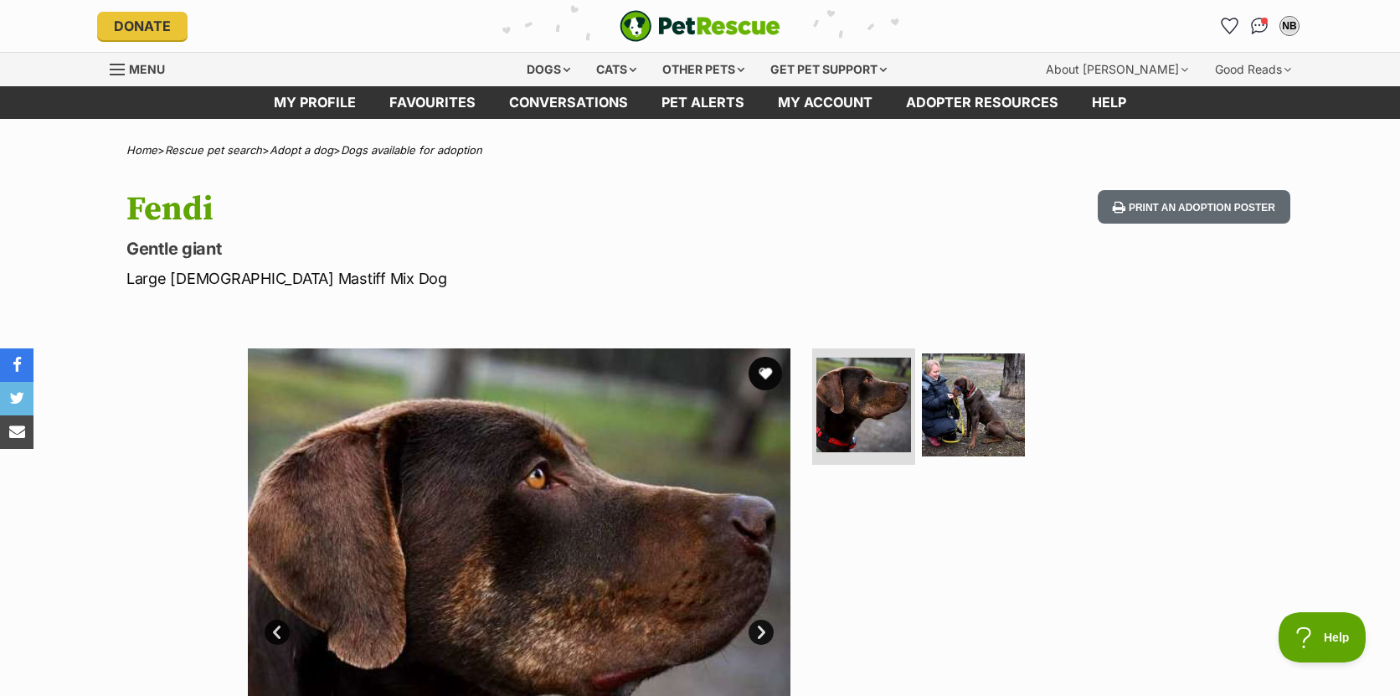
click at [764, 631] on link "Next" at bounding box center [760, 631] width 25 height 25
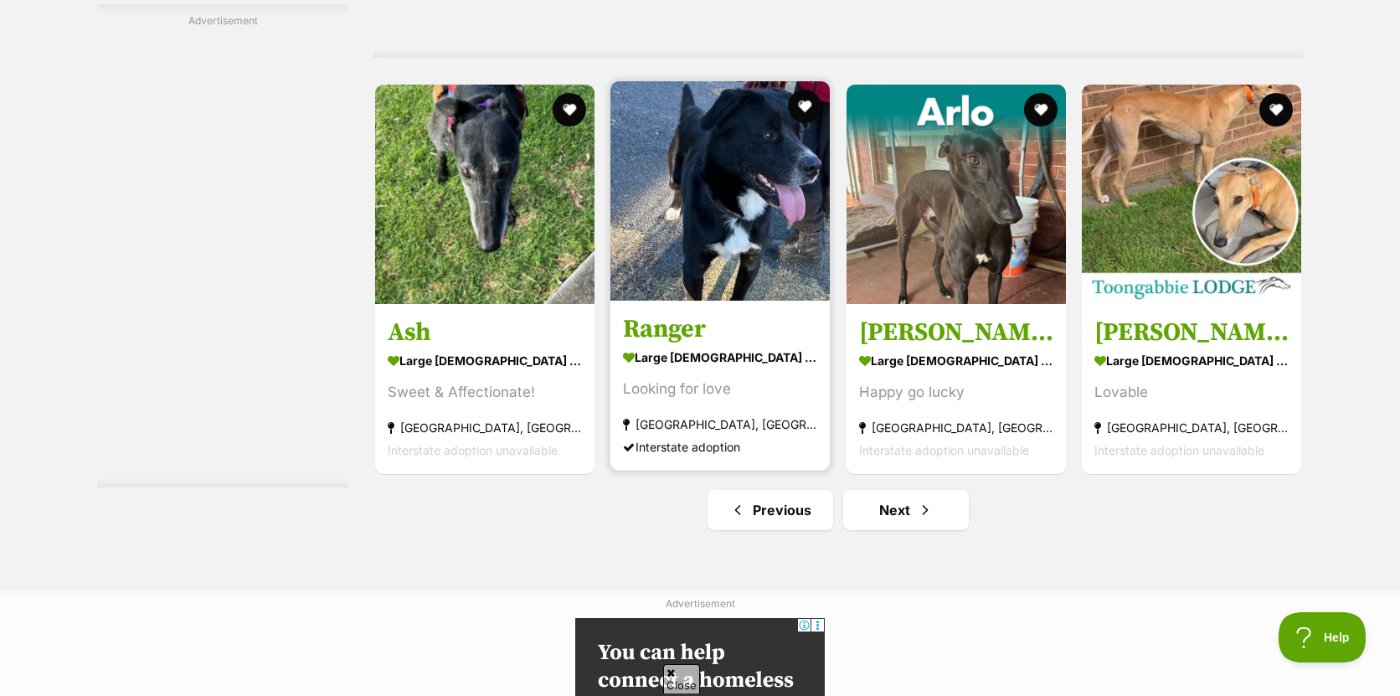
click at [747, 270] on img at bounding box center [719, 190] width 219 height 219
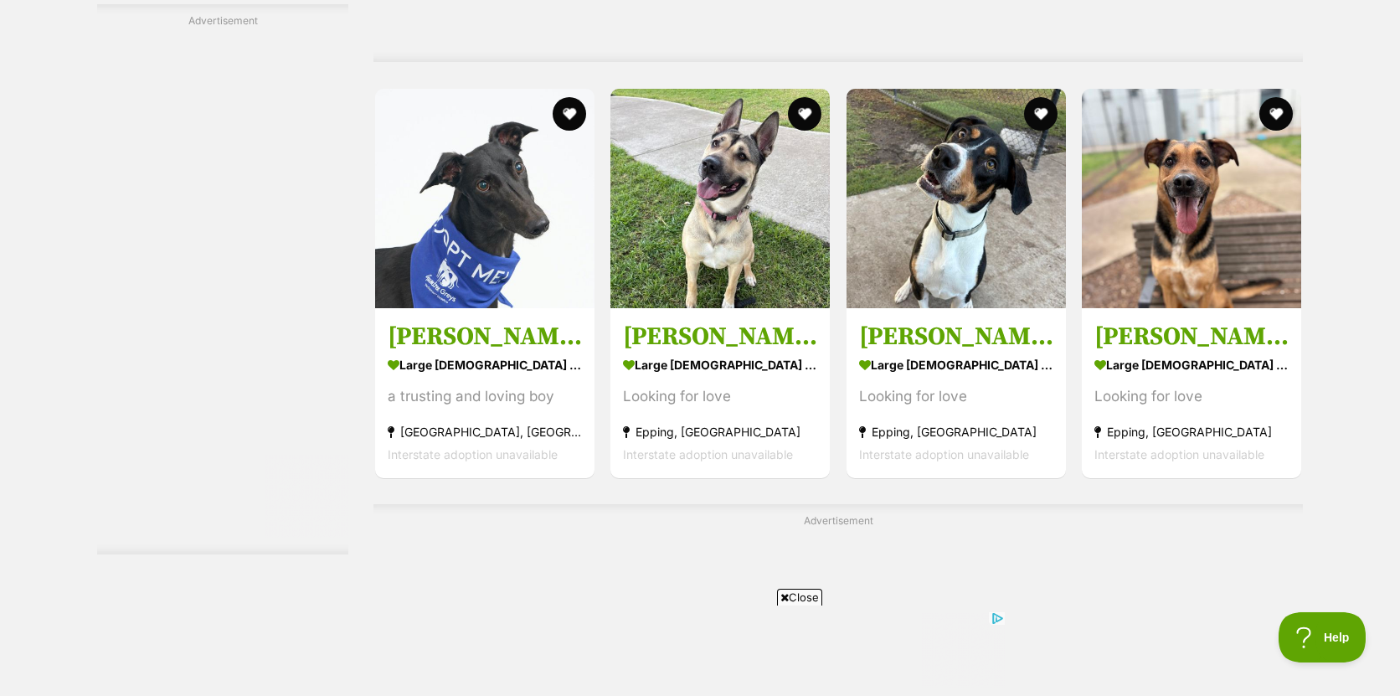
scroll to position [5051, 0]
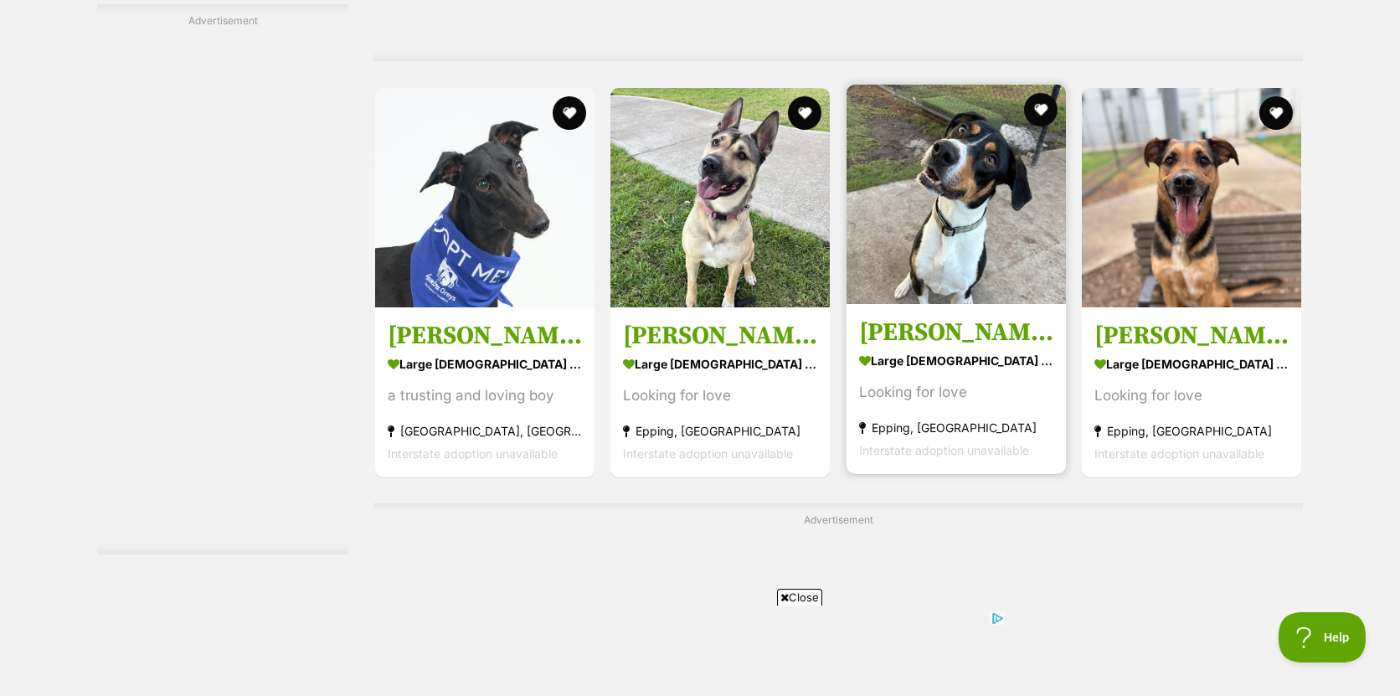
click at [958, 260] on img at bounding box center [955, 194] width 219 height 219
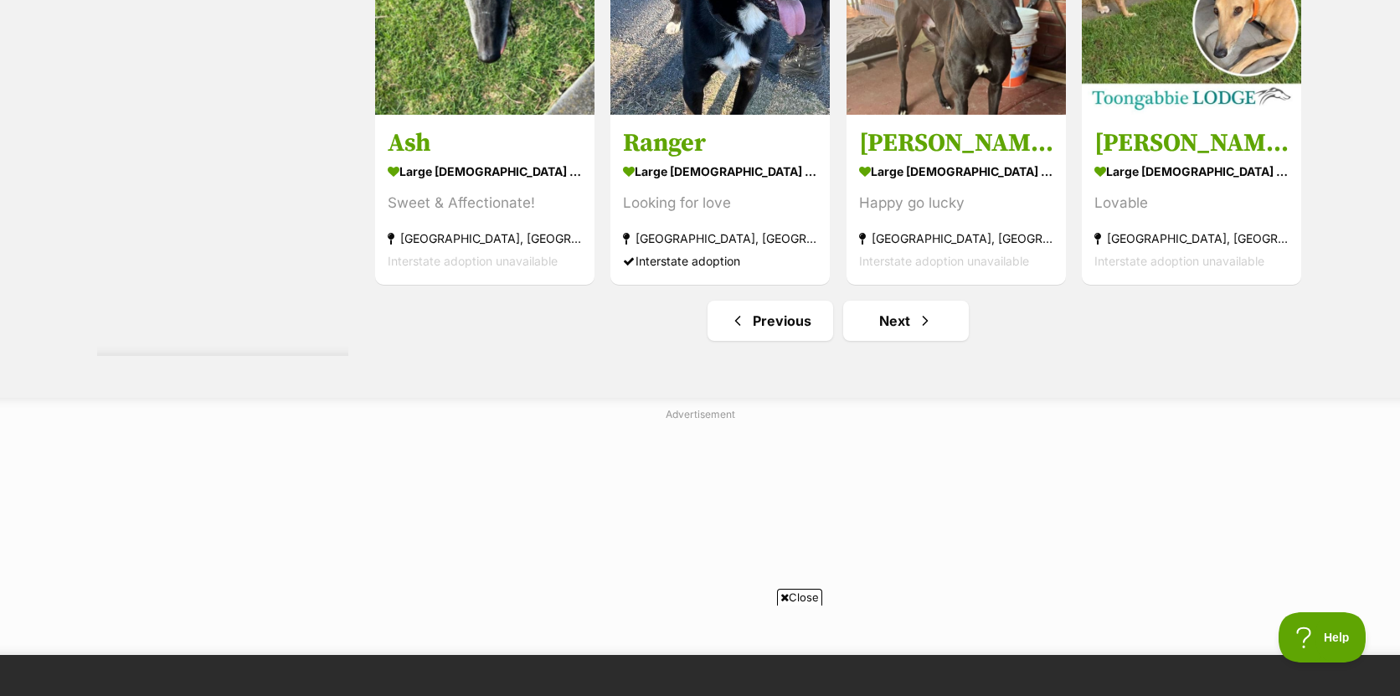
scroll to position [8764, 0]
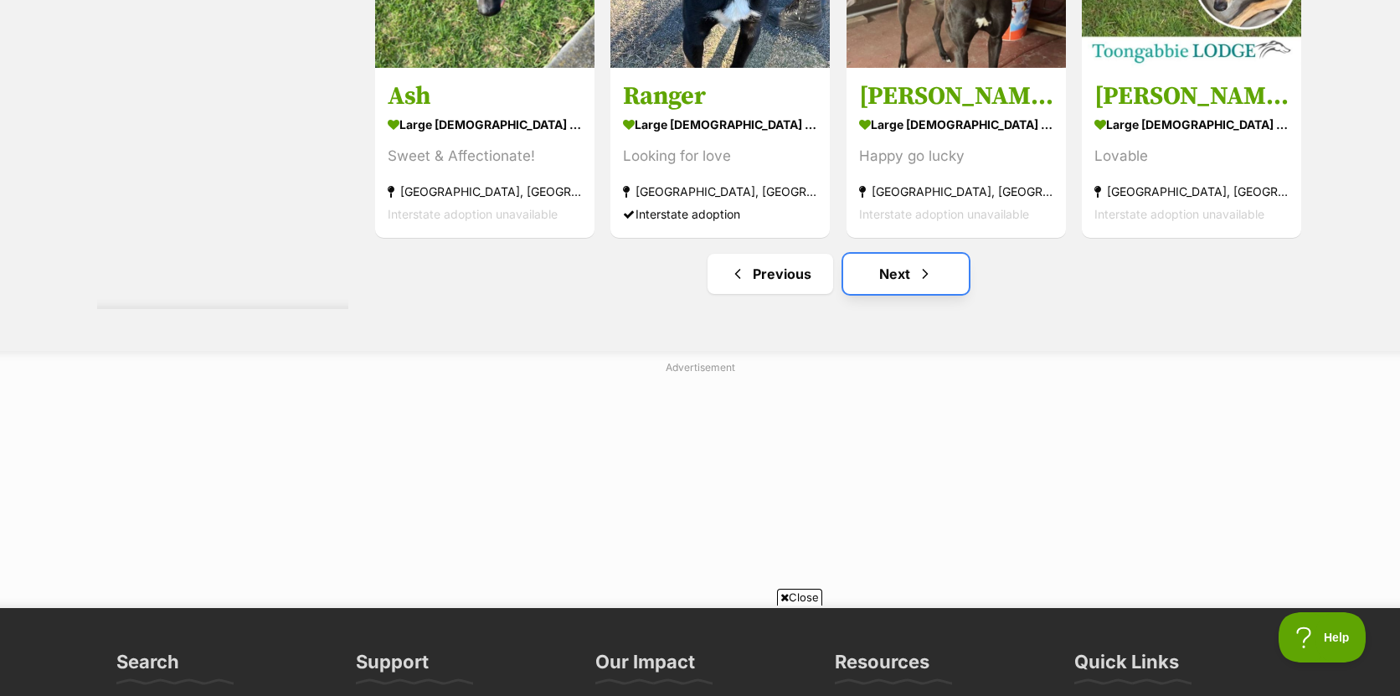
click at [894, 273] on link "Next" at bounding box center [906, 274] width 126 height 40
